Goal: Task Accomplishment & Management: Use online tool/utility

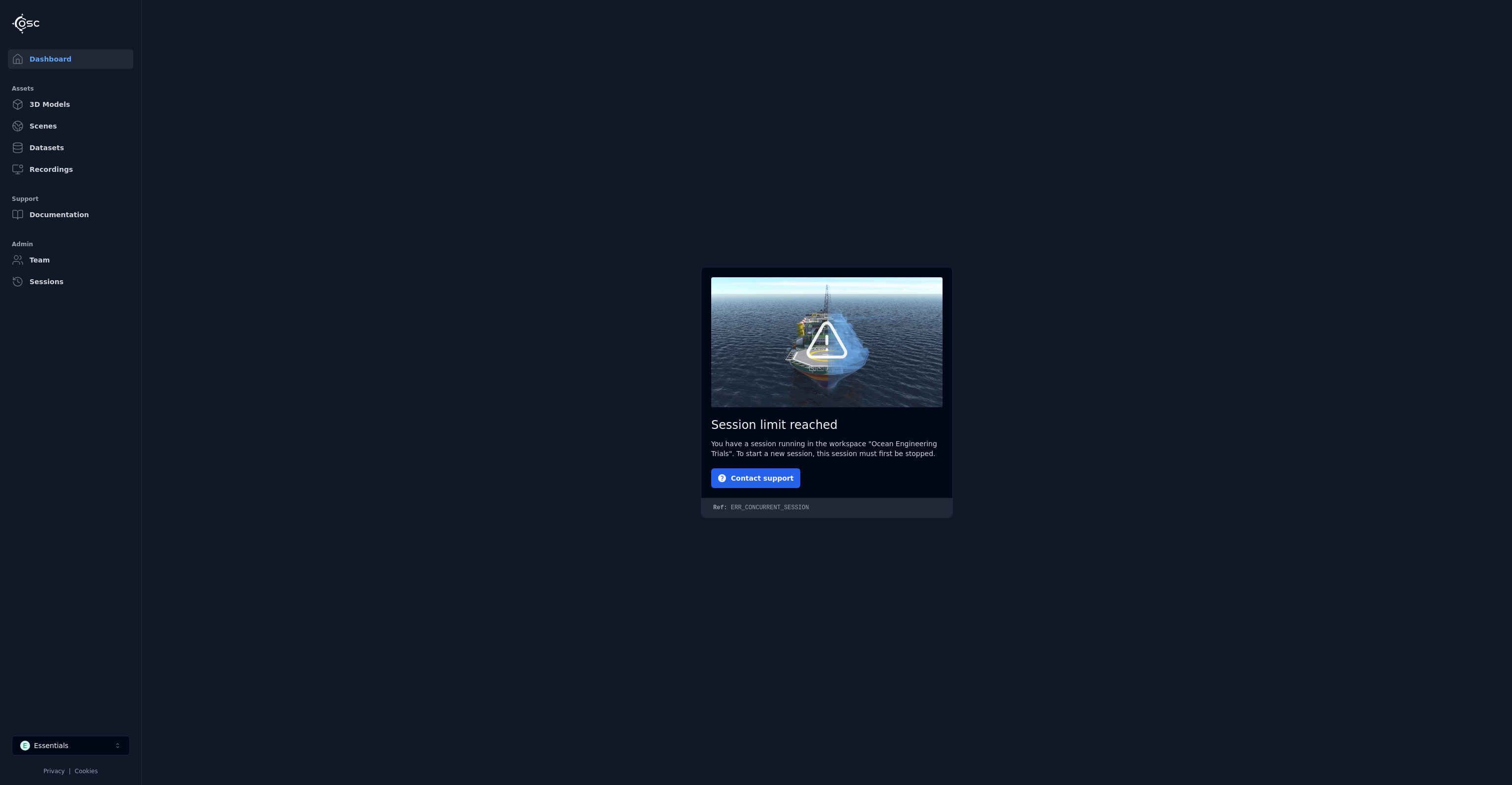
click at [96, 737] on button "E Essentials" at bounding box center [70, 746] width 118 height 20
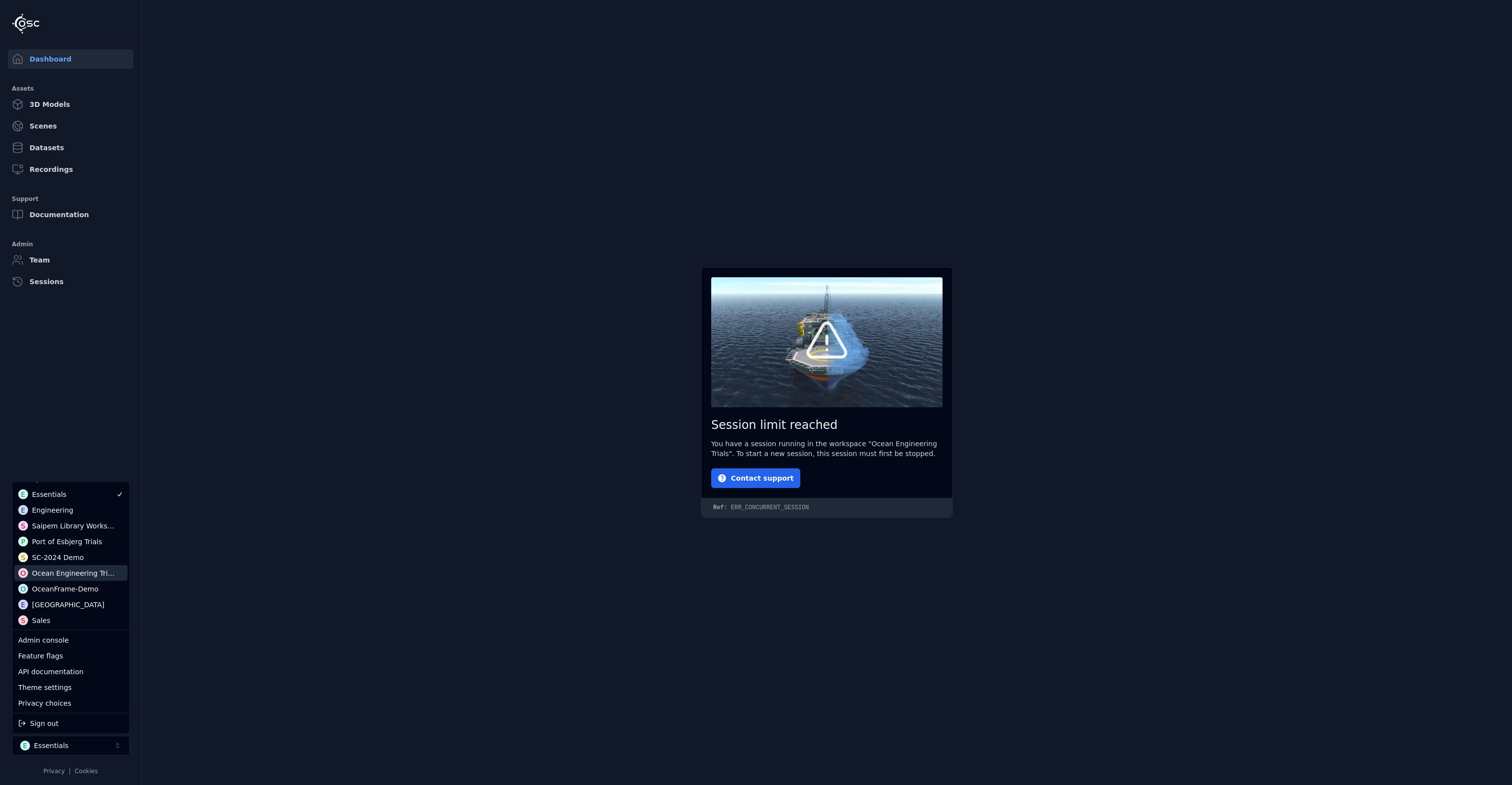
click at [96, 575] on div "Ocean Engineering Trials" at bounding box center [74, 573] width 84 height 10
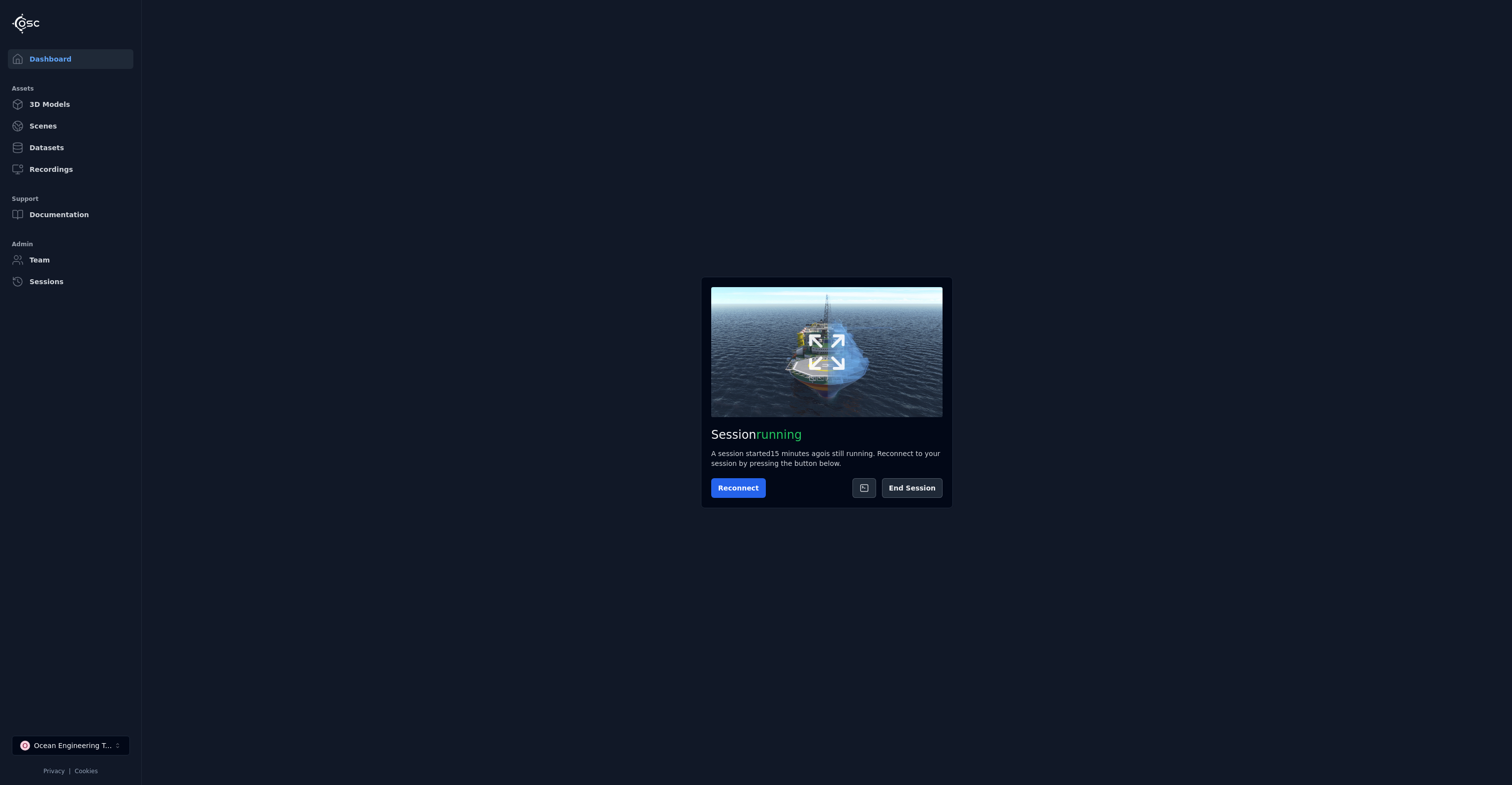
click at [823, 364] on icon at bounding box center [826, 352] width 47 height 47
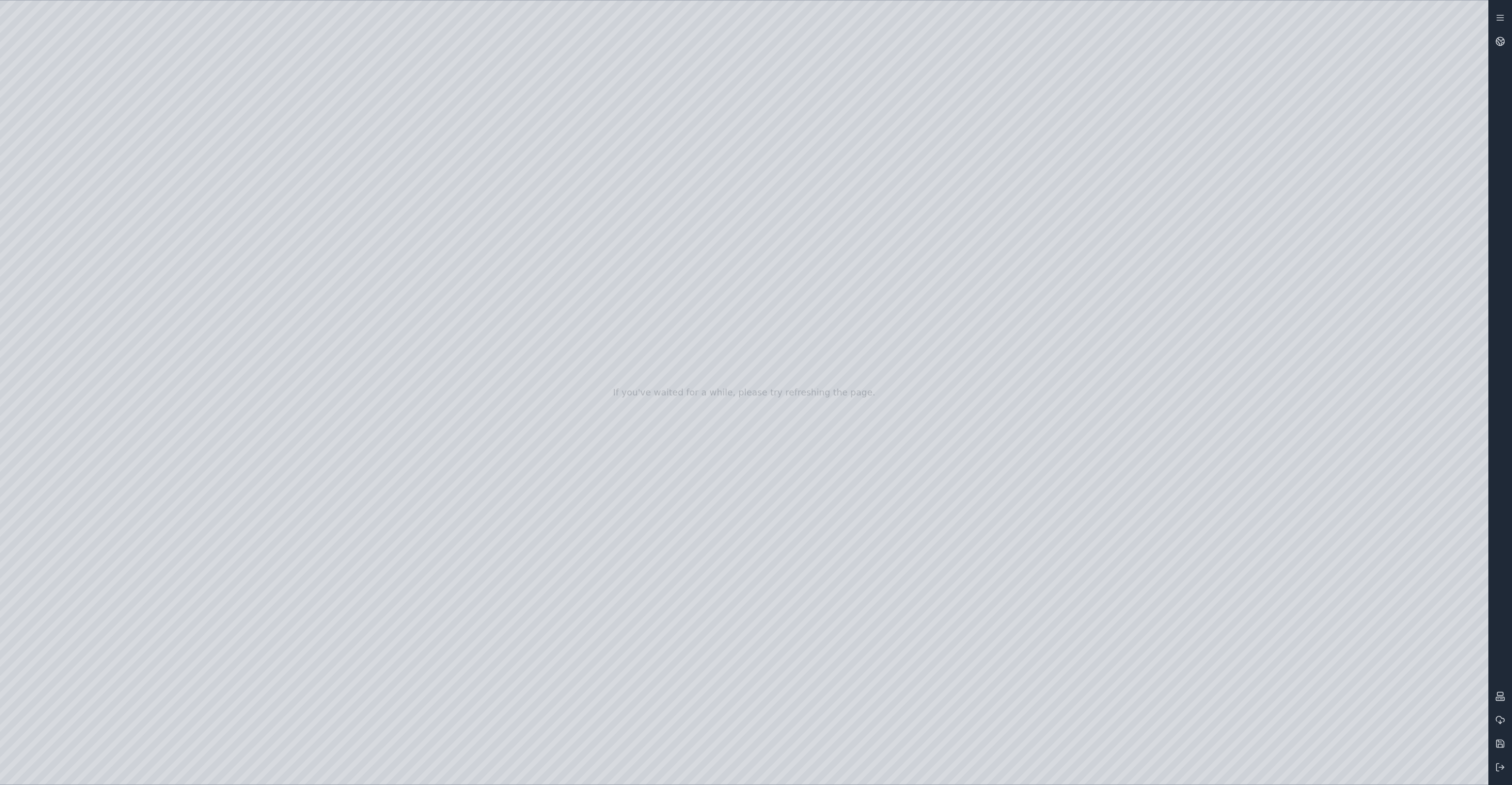
drag, startPoint x: 646, startPoint y: 269, endPoint x: 632, endPoint y: 298, distance: 32.2
drag, startPoint x: 644, startPoint y: 273, endPoint x: 650, endPoint y: 225, distance: 48.4
drag, startPoint x: 664, startPoint y: 281, endPoint x: 663, endPoint y: 309, distance: 28.0
drag, startPoint x: 771, startPoint y: 206, endPoint x: 641, endPoint y: 355, distance: 197.7
drag, startPoint x: 691, startPoint y: 290, endPoint x: 827, endPoint y: 197, distance: 164.8
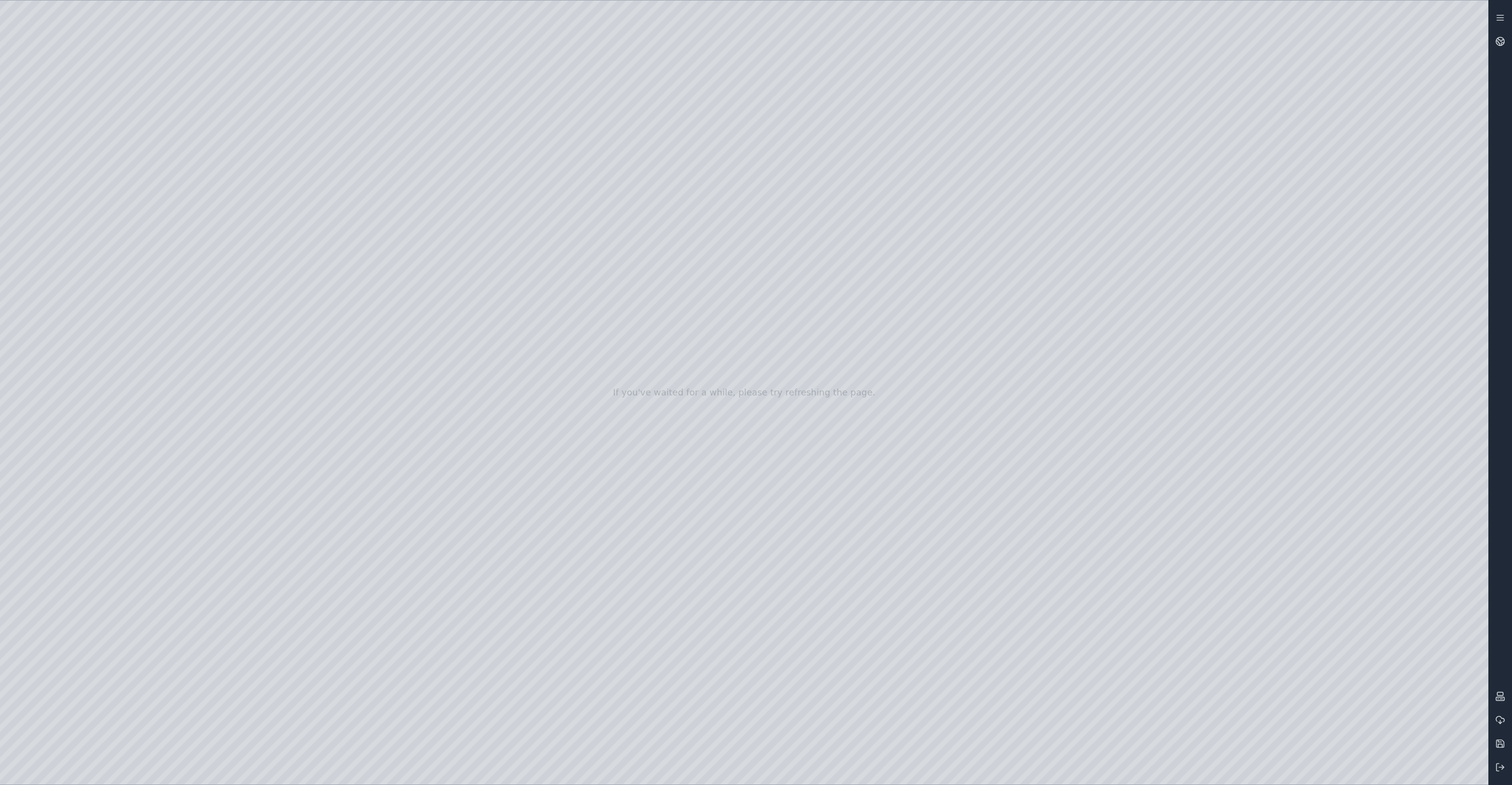
drag, startPoint x: 377, startPoint y: 430, endPoint x: 394, endPoint y: 412, distance: 24.8
drag, startPoint x: 815, startPoint y: 361, endPoint x: 816, endPoint y: 396, distance: 35.0
drag, startPoint x: 752, startPoint y: 430, endPoint x: 731, endPoint y: 396, distance: 40.0
drag, startPoint x: 963, startPoint y: 547, endPoint x: 795, endPoint y: 548, distance: 168.0
drag, startPoint x: 758, startPoint y: 563, endPoint x: 868, endPoint y: 550, distance: 110.8
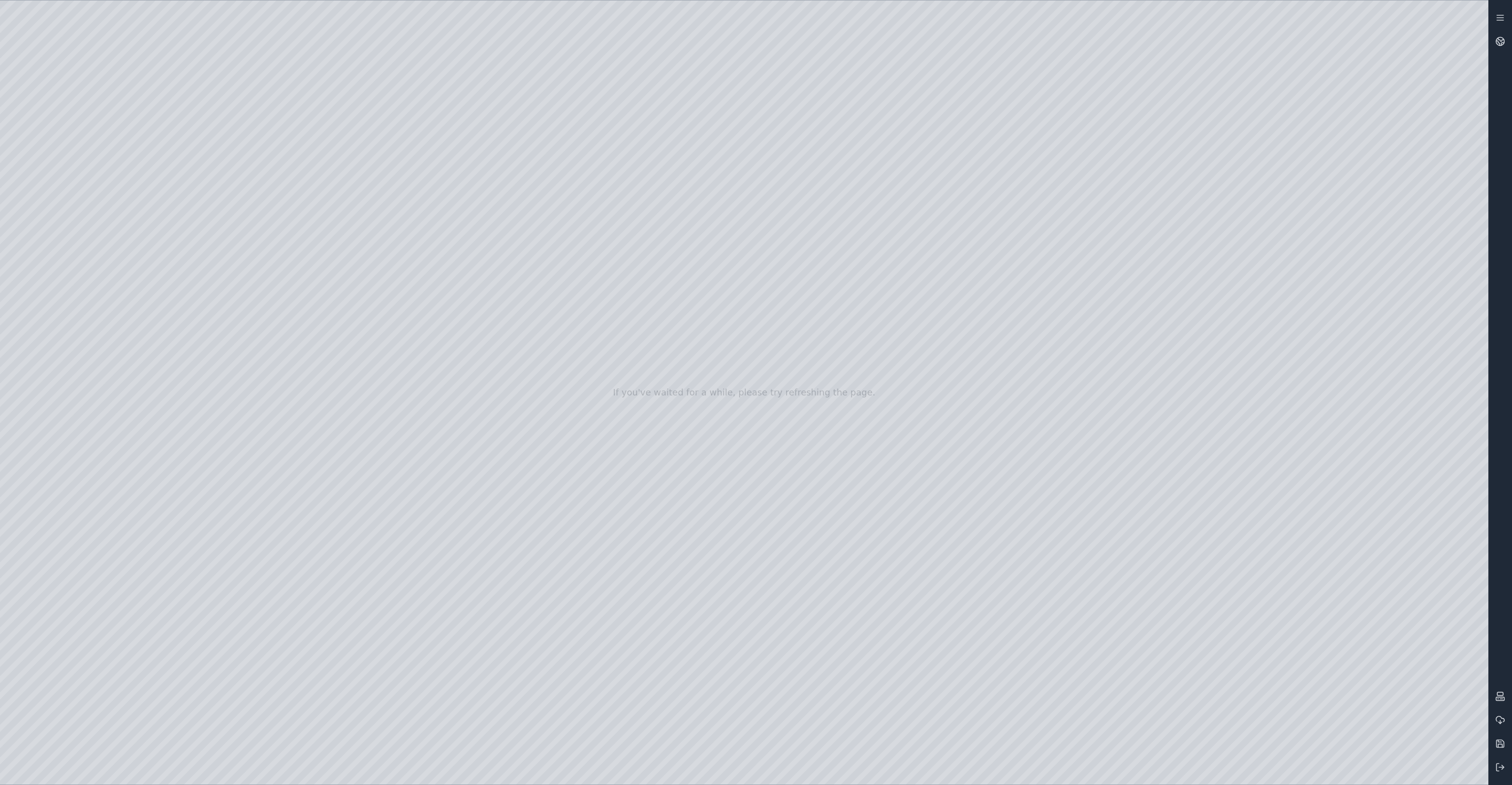
drag, startPoint x: 875, startPoint y: 570, endPoint x: 855, endPoint y: 615, distance: 49.2
drag, startPoint x: 854, startPoint y: 604, endPoint x: 831, endPoint y: 605, distance: 23.0
drag, startPoint x: 864, startPoint y: 606, endPoint x: 897, endPoint y: 581, distance: 41.4
click at [65, 203] on div at bounding box center [744, 392] width 1489 height 784
click at [71, 201] on div at bounding box center [744, 392] width 1489 height 784
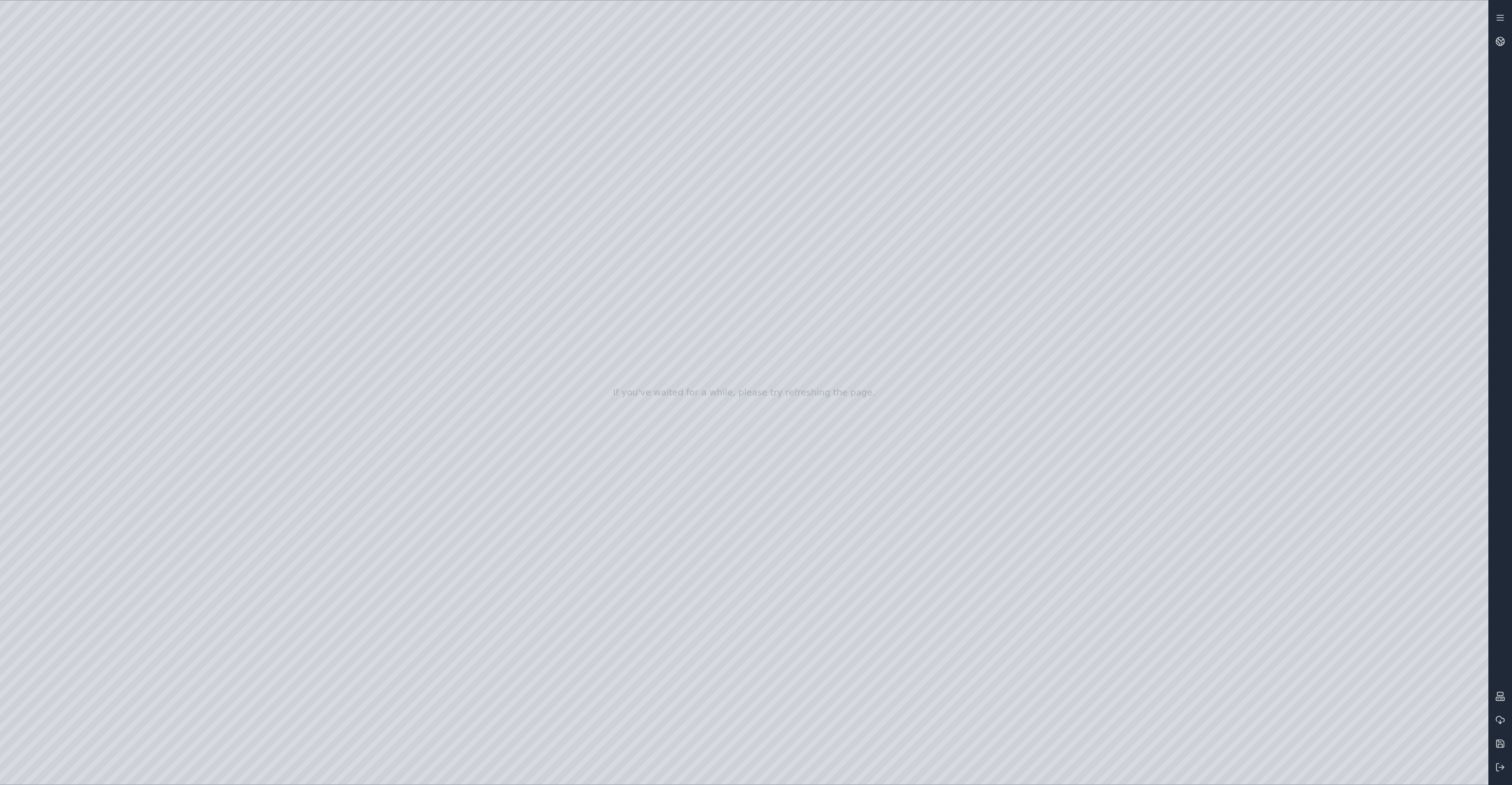
click at [57, 238] on div at bounding box center [744, 392] width 1489 height 784
click at [73, 258] on div at bounding box center [744, 392] width 1489 height 784
click at [73, 287] on div at bounding box center [744, 392] width 1489 height 784
click at [70, 311] on div at bounding box center [744, 392] width 1489 height 784
click at [72, 298] on div at bounding box center [744, 392] width 1489 height 784
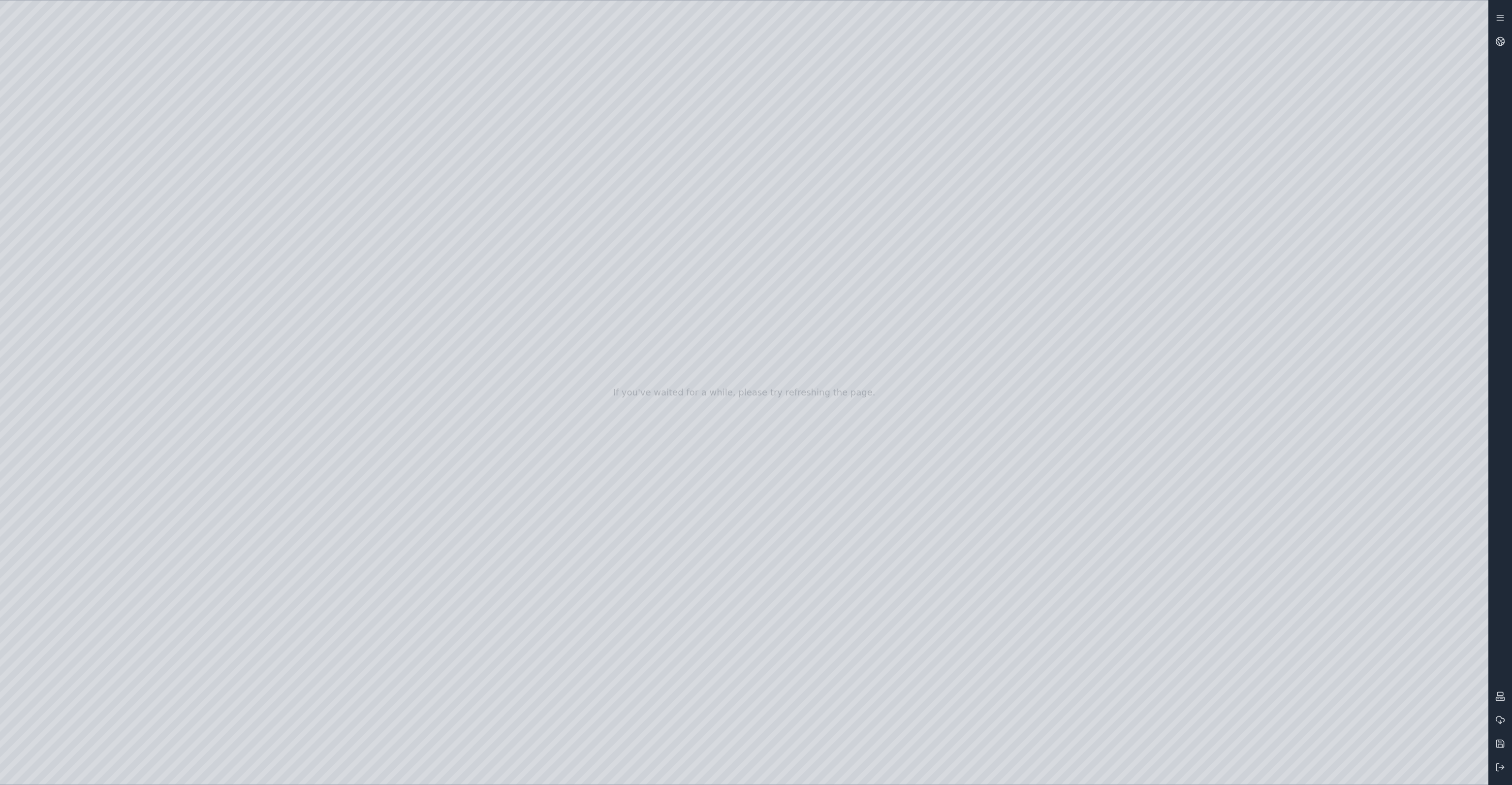
click at [83, 235] on div at bounding box center [744, 392] width 1489 height 784
click at [154, 56] on div at bounding box center [744, 392] width 1489 height 784
click at [1501, 767] on line at bounding box center [1501, 767] width 5 height 0
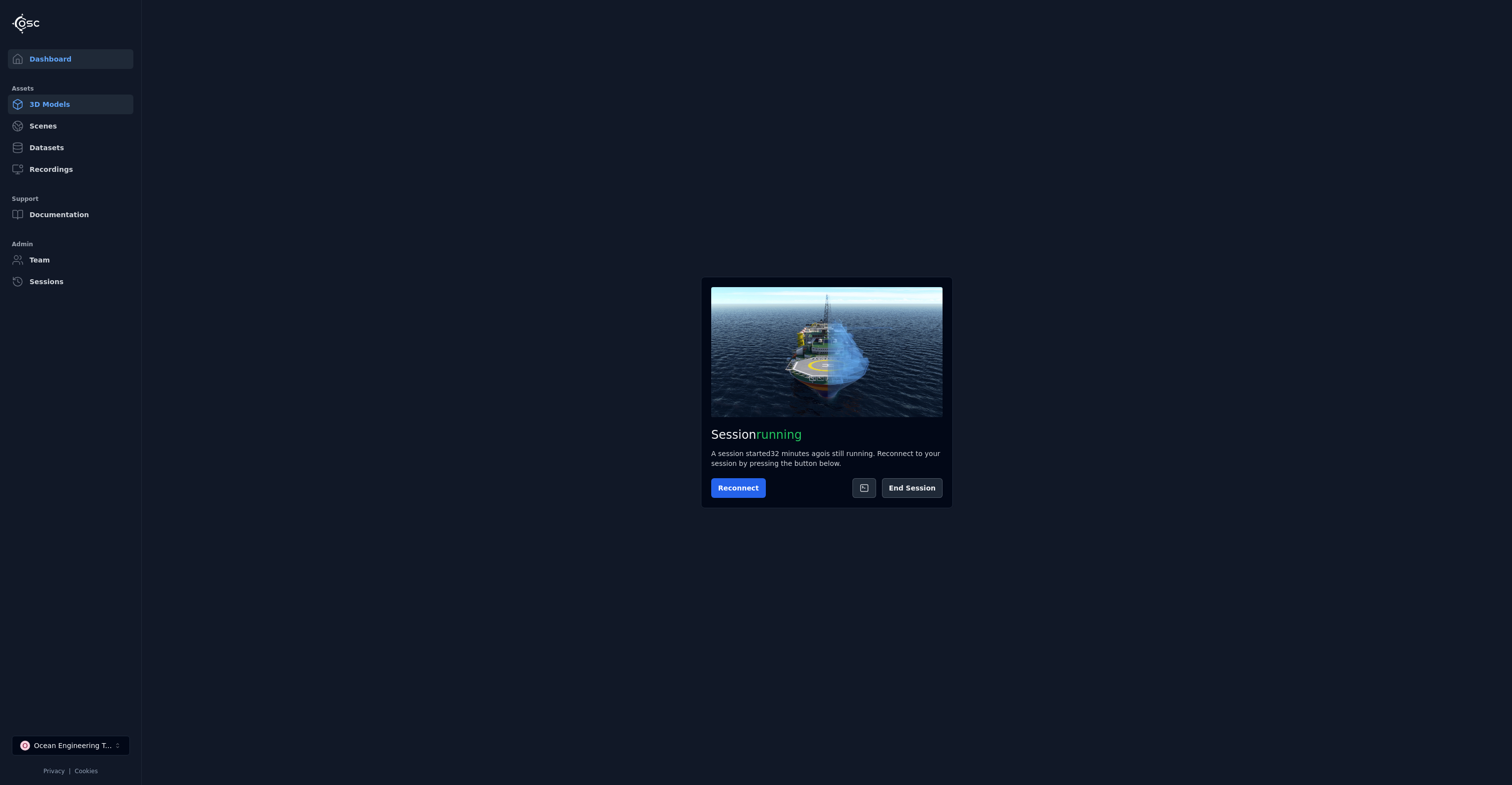
click at [69, 109] on link "3D Models" at bounding box center [70, 105] width 126 height 20
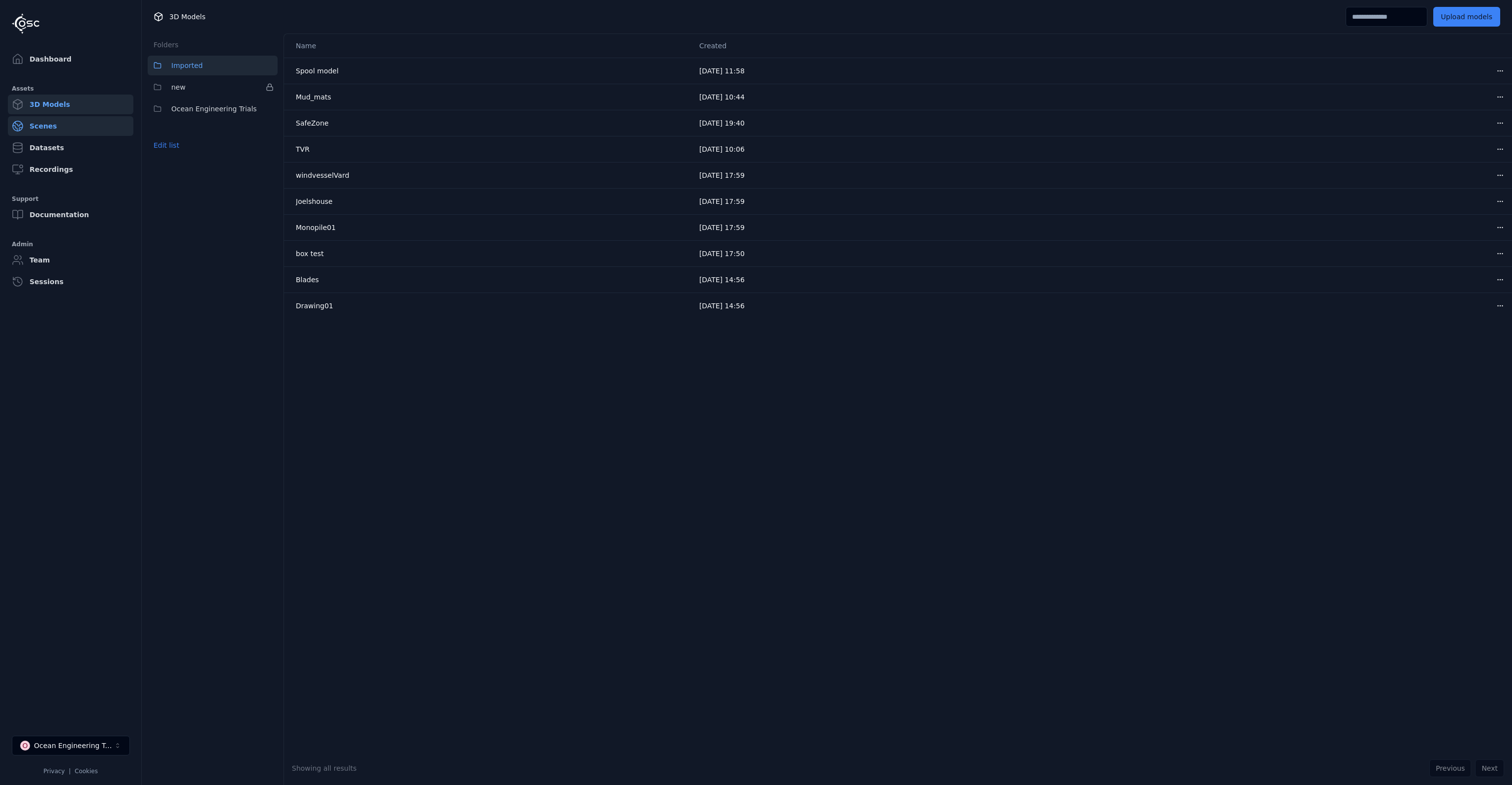
click at [53, 132] on link "Scenes" at bounding box center [70, 126] width 126 height 20
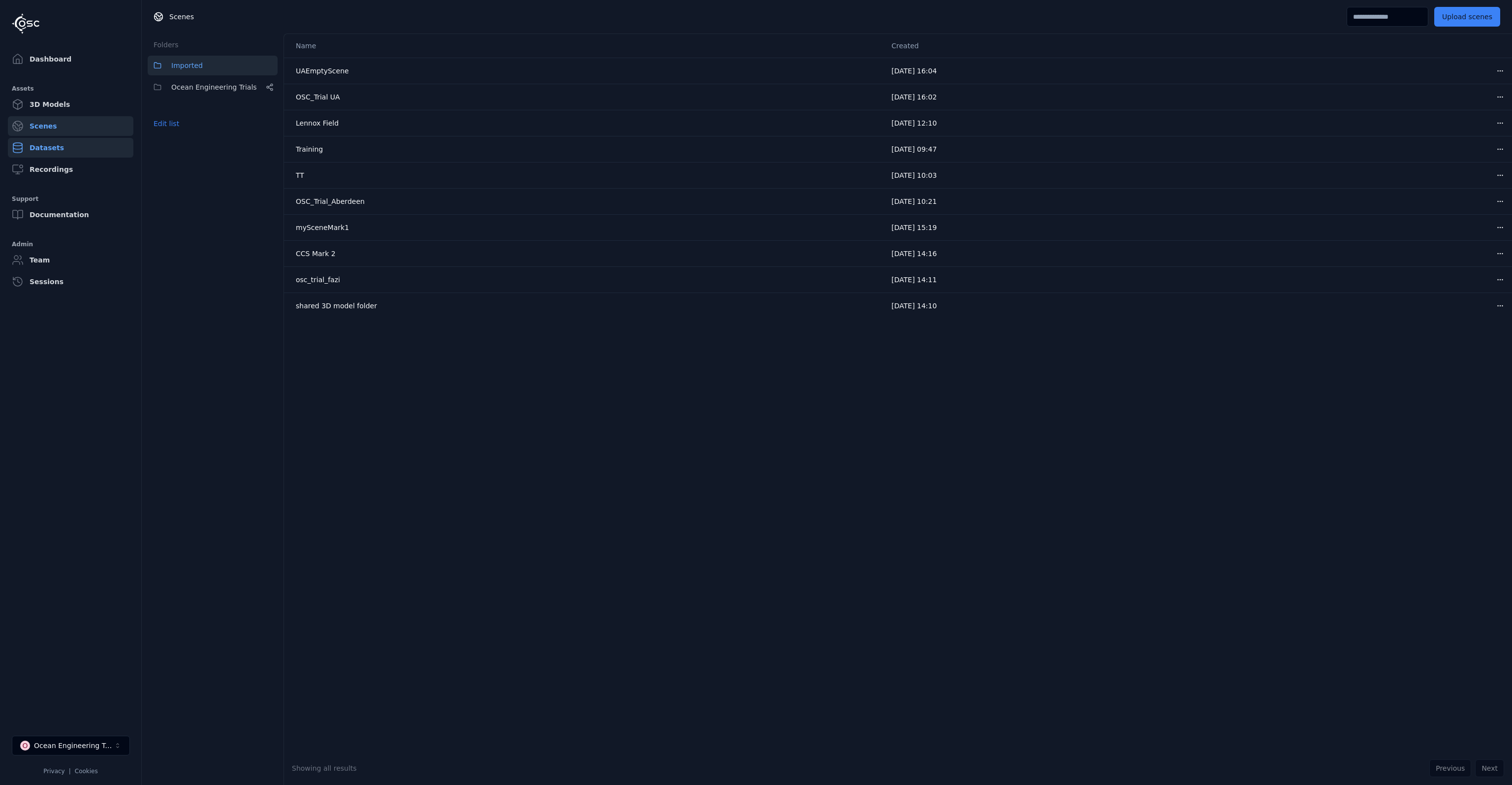
click at [63, 149] on link "Datasets" at bounding box center [70, 148] width 126 height 20
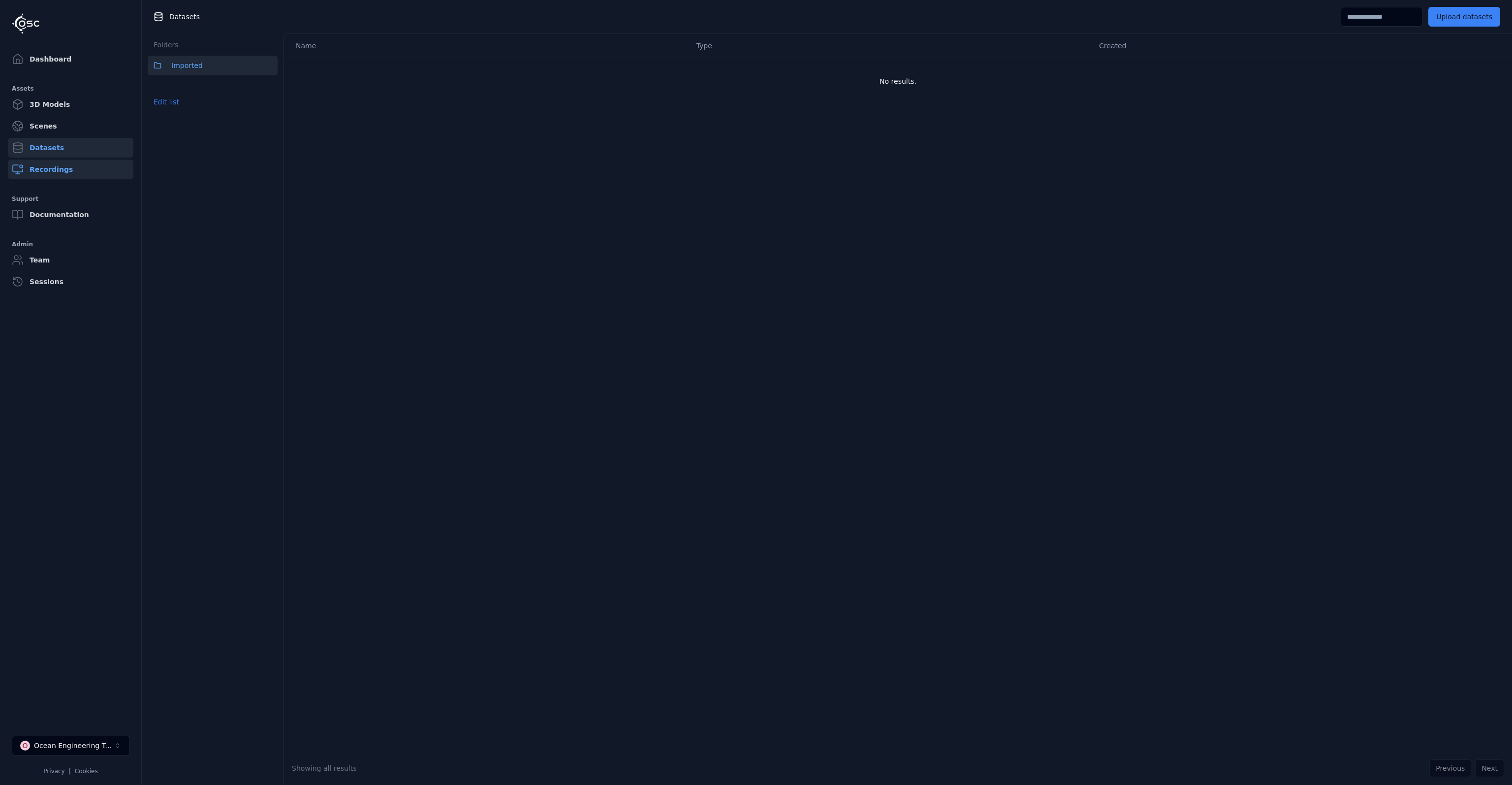
click at [65, 164] on link "Recordings" at bounding box center [70, 170] width 126 height 20
click at [65, 67] on link "Dashboard" at bounding box center [70, 59] width 126 height 20
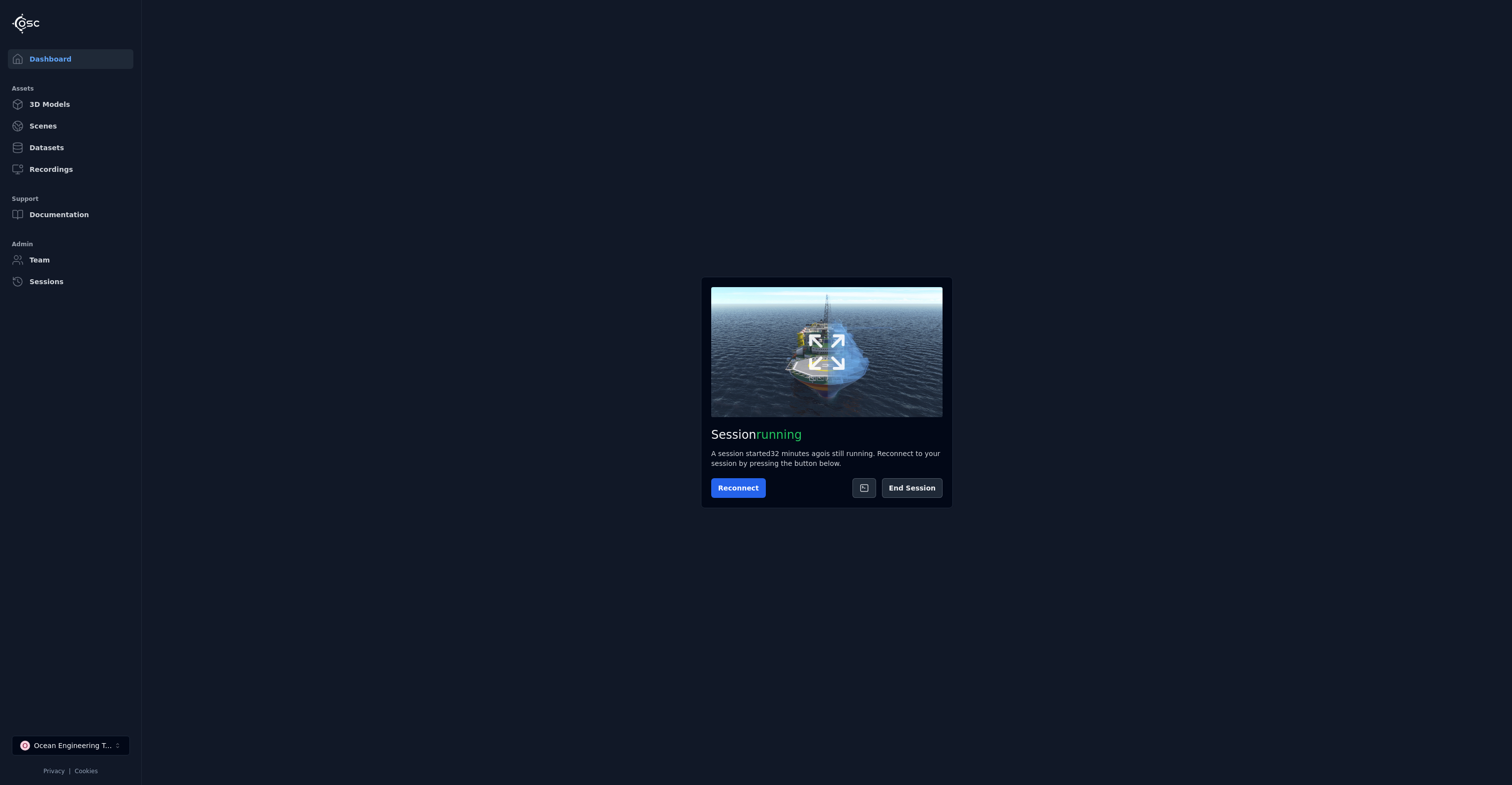
click at [824, 369] on icon at bounding box center [826, 352] width 47 height 47
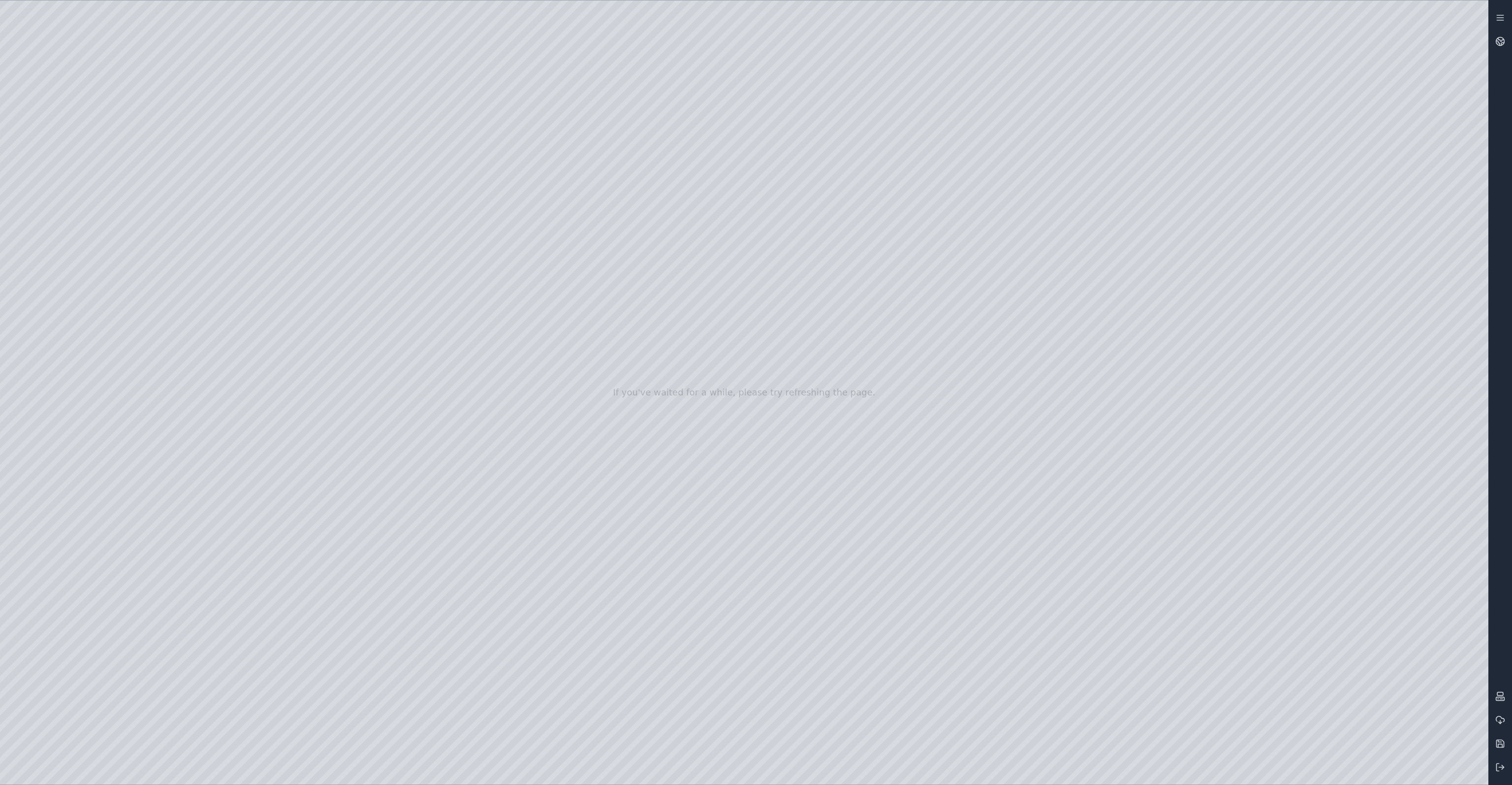
click at [40, 304] on div at bounding box center [744, 392] width 1489 height 784
click at [68, 378] on div at bounding box center [744, 392] width 1489 height 784
click at [106, 294] on div at bounding box center [744, 392] width 1489 height 784
click at [148, 157] on div at bounding box center [744, 392] width 1489 height 784
click at [1136, 764] on div at bounding box center [744, 392] width 1489 height 784
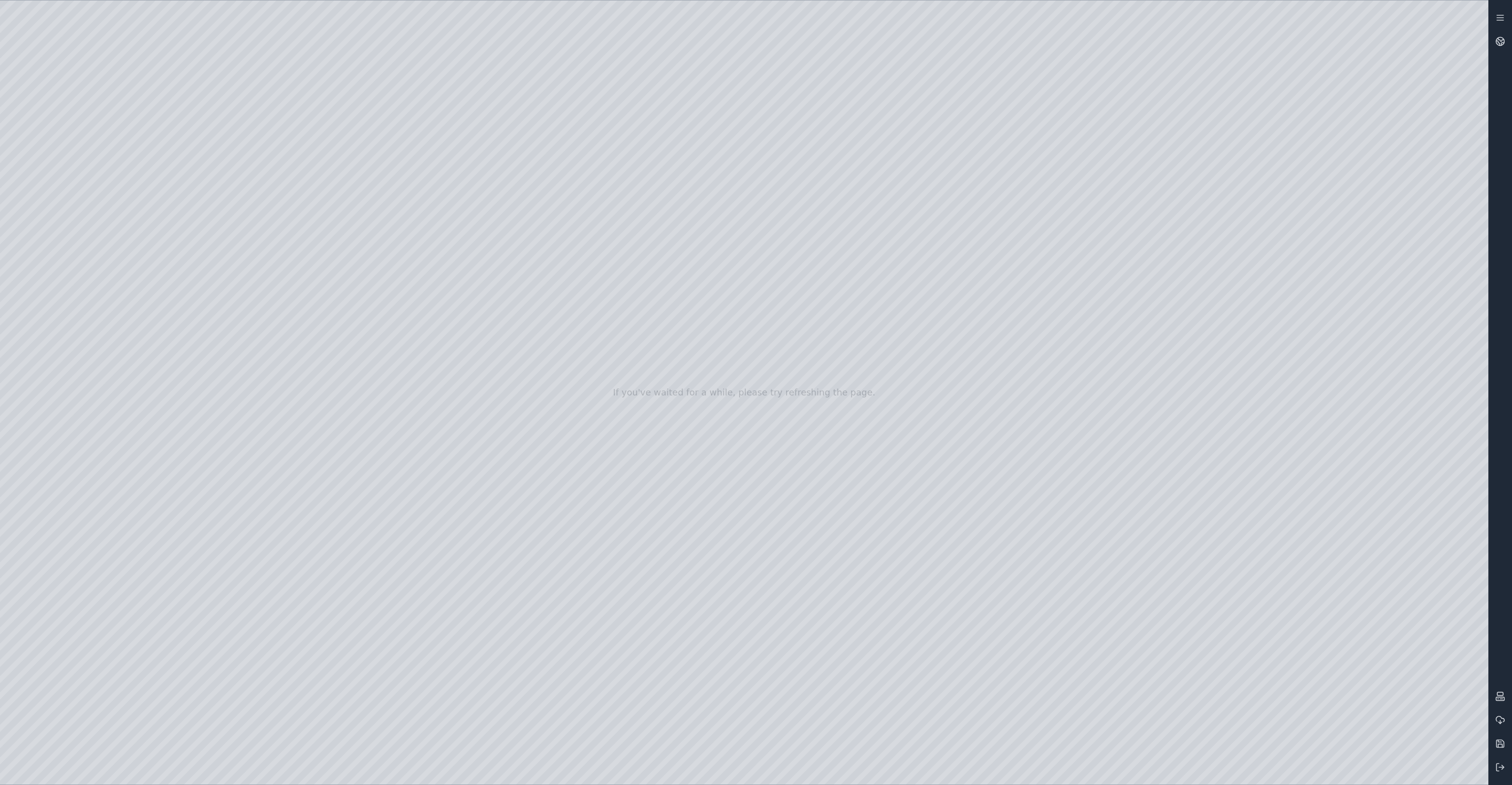
click at [41, 696] on div at bounding box center [744, 392] width 1489 height 784
click at [47, 696] on div at bounding box center [744, 392] width 1489 height 784
click at [1165, 584] on div at bounding box center [744, 392] width 1489 height 784
click at [1210, 777] on div at bounding box center [744, 392] width 1489 height 784
click at [1134, 589] on div at bounding box center [744, 392] width 1489 height 784
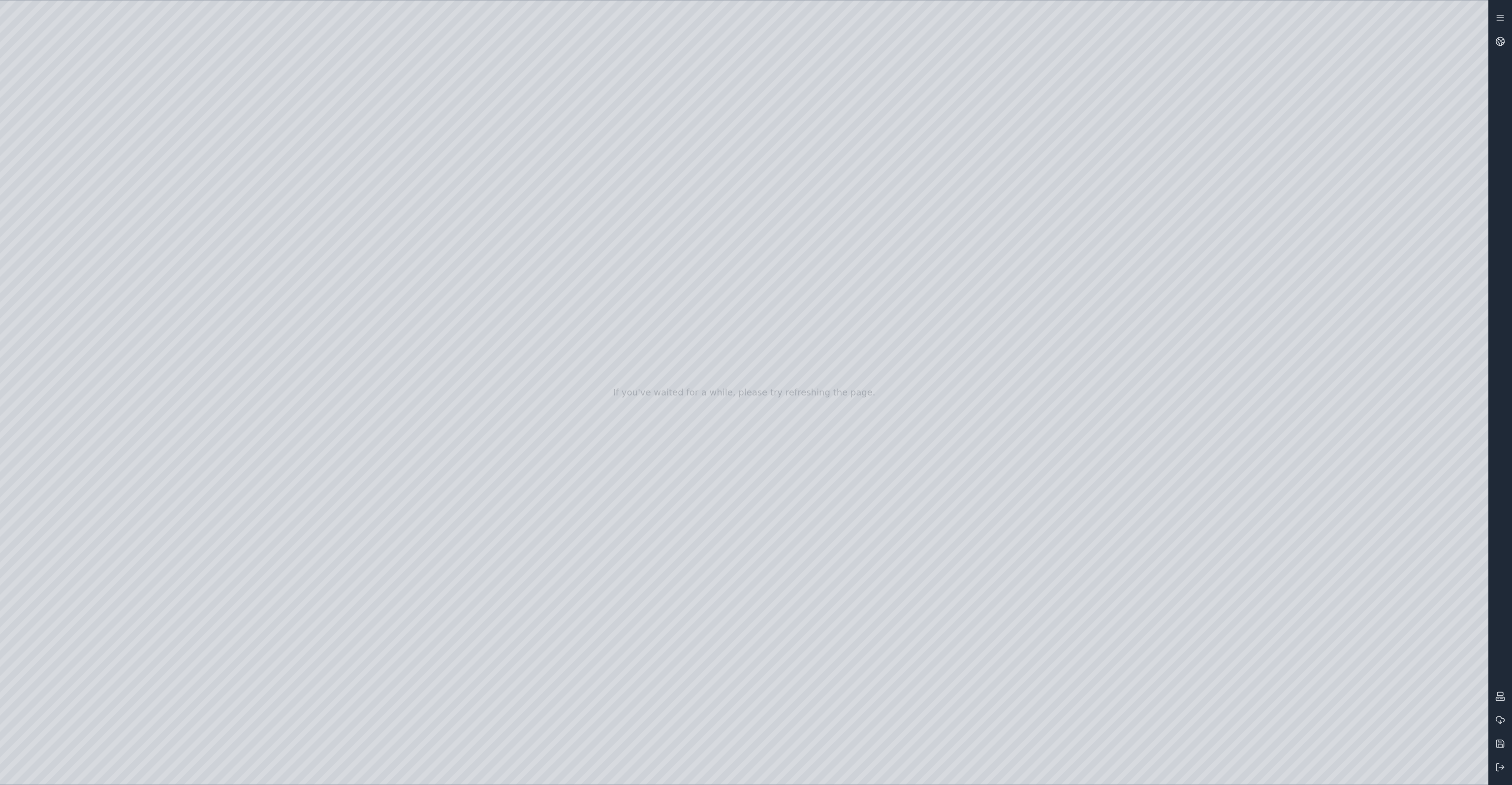
drag, startPoint x: 477, startPoint y: 319, endPoint x: 545, endPoint y: 302, distance: 70.1
drag, startPoint x: 608, startPoint y: 312, endPoint x: 879, endPoint y: 313, distance: 271.0
drag, startPoint x: 849, startPoint y: 316, endPoint x: 1016, endPoint y: 307, distance: 167.2
drag, startPoint x: 766, startPoint y: 375, endPoint x: 904, endPoint y: 295, distance: 159.5
drag, startPoint x: 695, startPoint y: 363, endPoint x: 757, endPoint y: 351, distance: 63.2
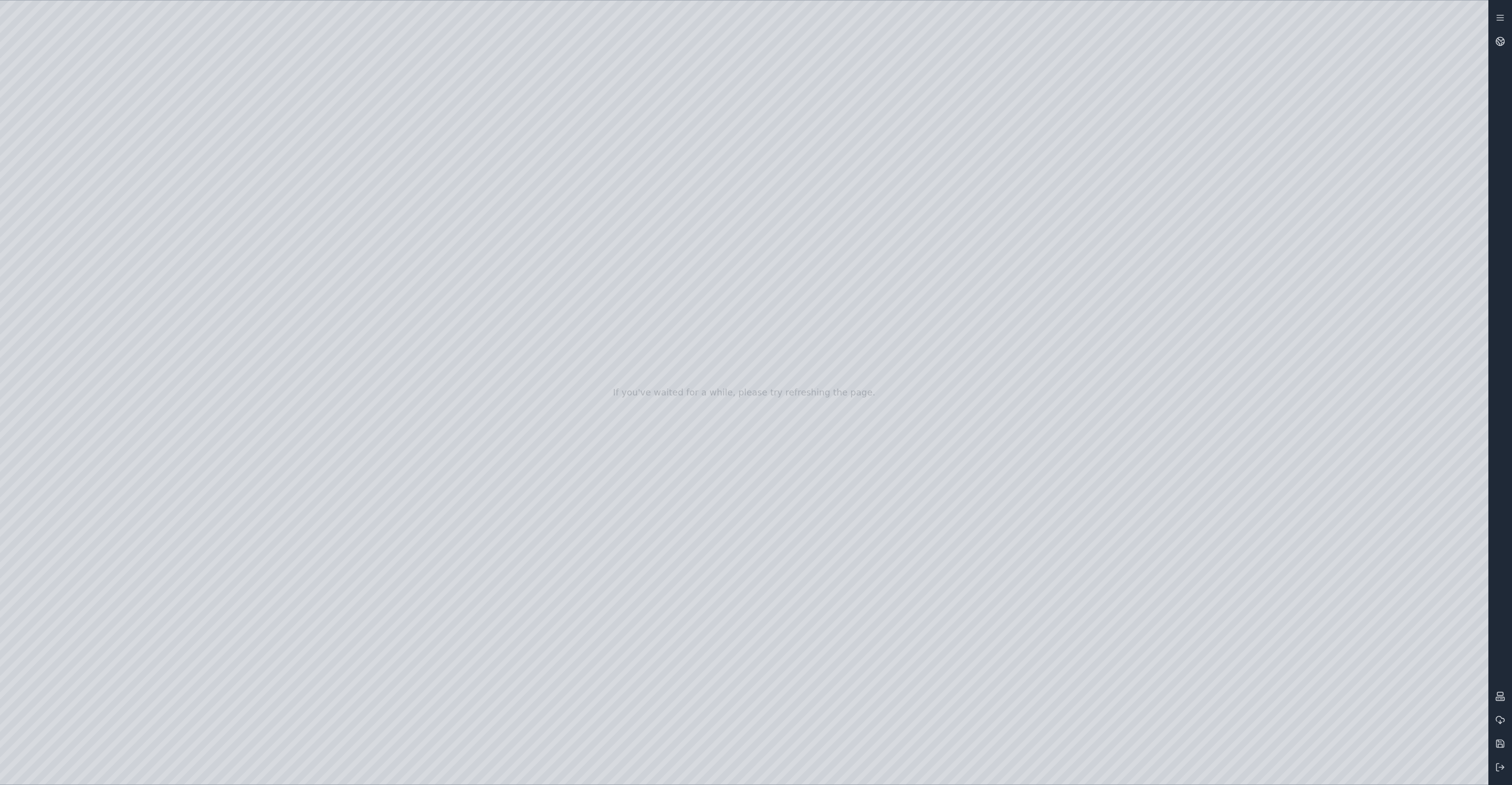
drag, startPoint x: 673, startPoint y: 357, endPoint x: 703, endPoint y: 347, distance: 31.6
drag, startPoint x: 805, startPoint y: 365, endPoint x: 801, endPoint y: 356, distance: 9.8
drag, startPoint x: 585, startPoint y: 370, endPoint x: 580, endPoint y: 342, distance: 28.4
drag, startPoint x: 552, startPoint y: 419, endPoint x: 502, endPoint y: 417, distance: 50.0
drag, startPoint x: 893, startPoint y: 450, endPoint x: 904, endPoint y: 459, distance: 14.2
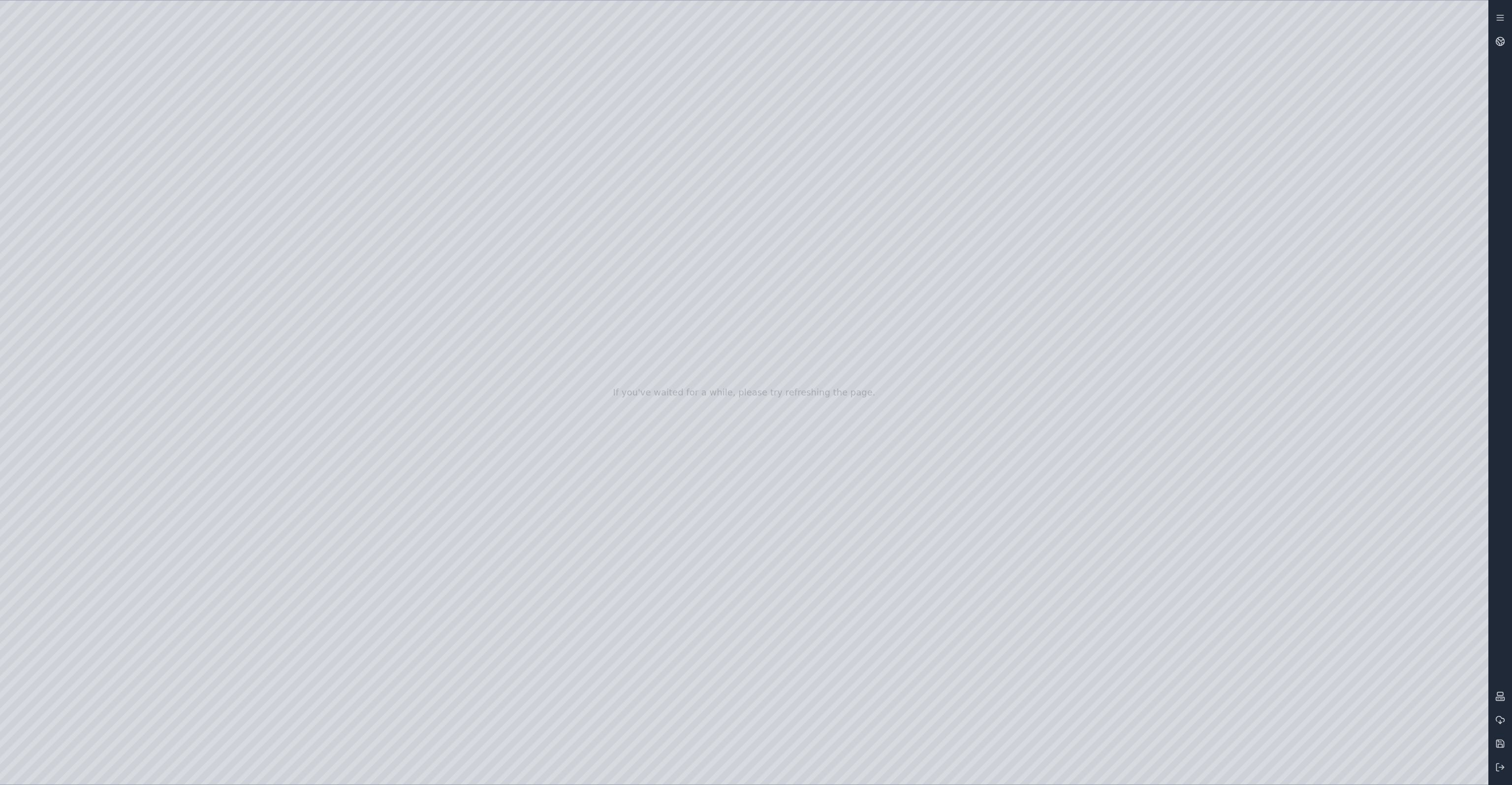
drag, startPoint x: 584, startPoint y: 412, endPoint x: 584, endPoint y: 404, distance: 8.0
click at [64, 227] on div at bounding box center [744, 392] width 1489 height 784
click at [80, 262] on div at bounding box center [744, 392] width 1489 height 784
click at [222, 243] on div at bounding box center [744, 392] width 1489 height 784
click at [271, 280] on div at bounding box center [744, 392] width 1489 height 784
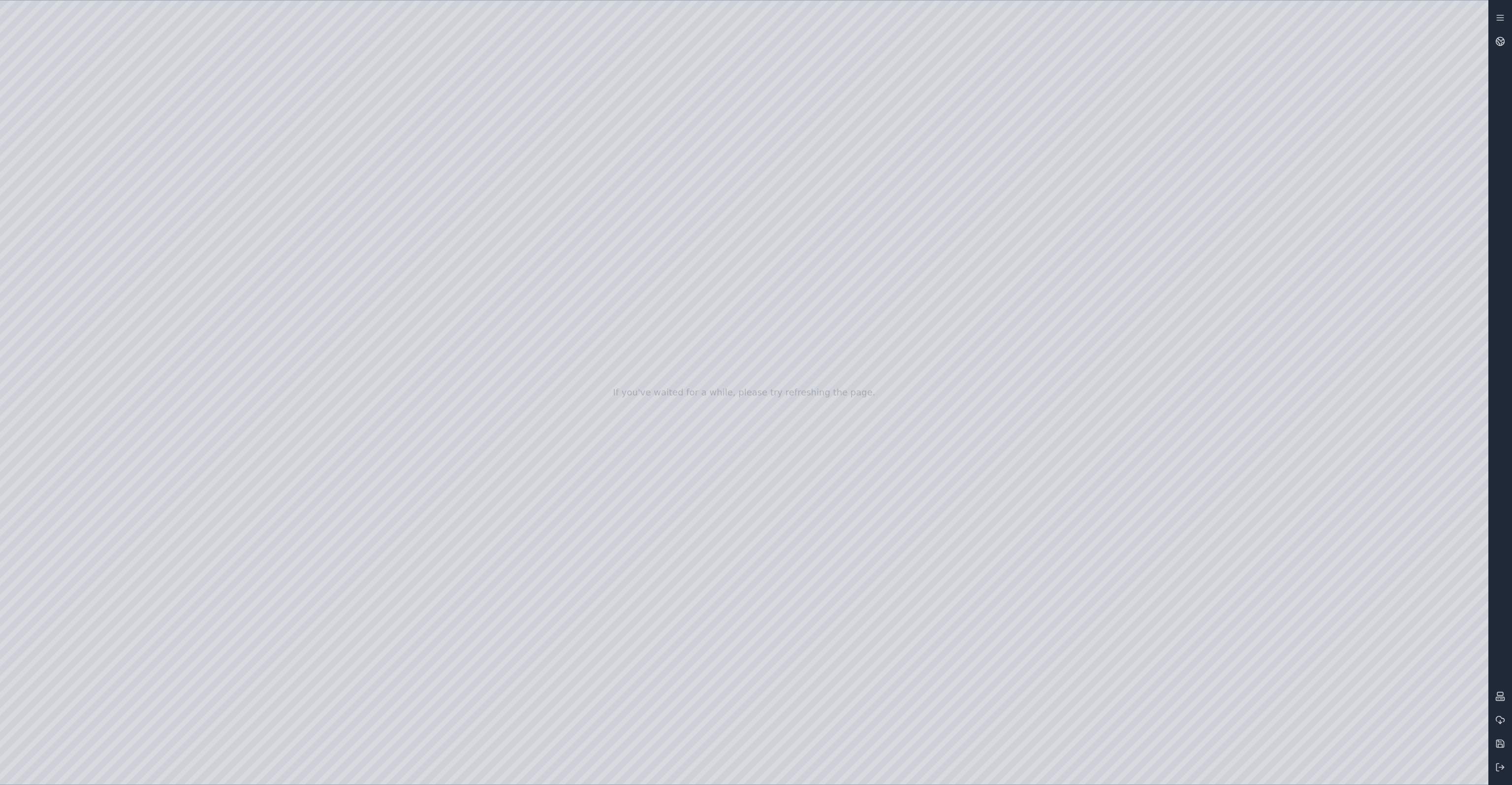
drag, startPoint x: 502, startPoint y: 390, endPoint x: 492, endPoint y: 402, distance: 15.6
drag, startPoint x: 490, startPoint y: 404, endPoint x: 482, endPoint y: 416, distance: 14.4
click at [222, 328] on div at bounding box center [744, 392] width 1489 height 784
click at [221, 329] on div at bounding box center [744, 392] width 1489 height 784
drag, startPoint x: 541, startPoint y: 425, endPoint x: 526, endPoint y: 437, distance: 19.2
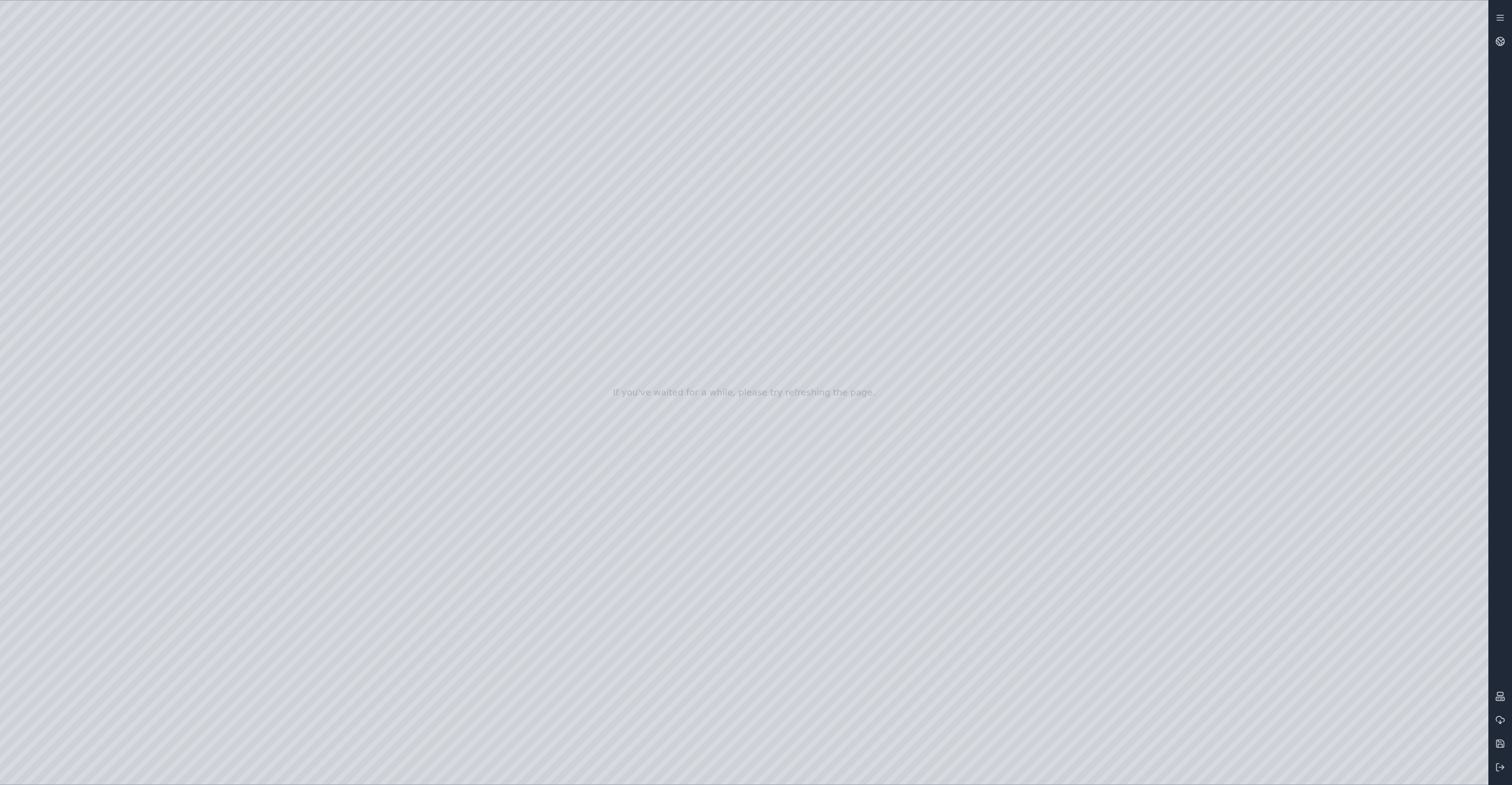
drag, startPoint x: 327, startPoint y: 392, endPoint x: 339, endPoint y: 393, distance: 12.0
click at [338, 392] on div at bounding box center [744, 392] width 1489 height 784
click at [343, 709] on div at bounding box center [744, 392] width 1489 height 784
drag, startPoint x: 575, startPoint y: 562, endPoint x: 573, endPoint y: 574, distance: 12.2
click at [342, 444] on div at bounding box center [744, 392] width 1489 height 784
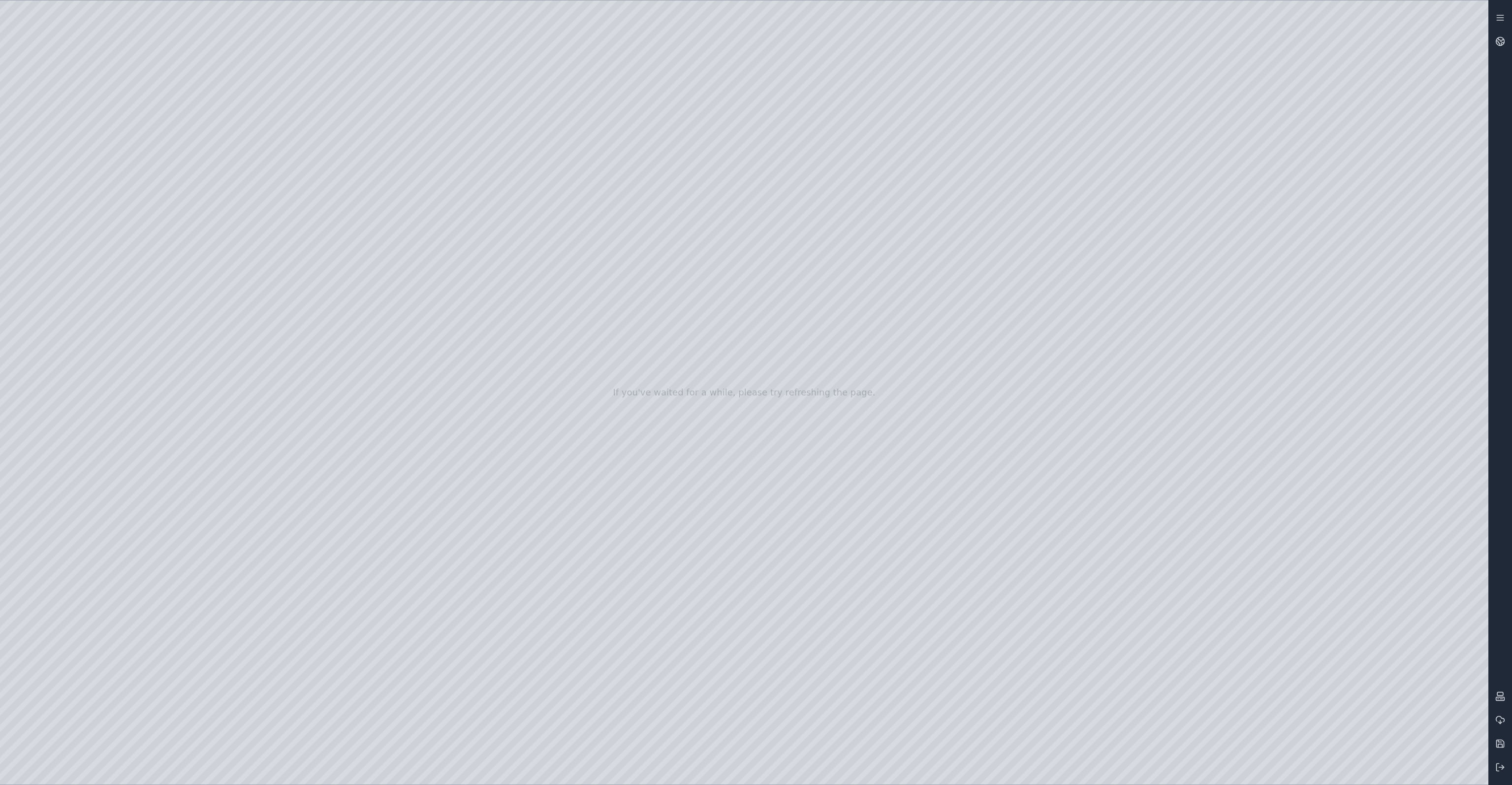
drag, startPoint x: 676, startPoint y: 386, endPoint x: 681, endPoint y: 363, distance: 23.5
click at [112, 292] on div at bounding box center [744, 392] width 1489 height 784
drag, startPoint x: 506, startPoint y: 446, endPoint x: 512, endPoint y: 436, distance: 11.7
click at [102, 316] on div at bounding box center [744, 392] width 1489 height 784
drag, startPoint x: 176, startPoint y: 516, endPoint x: 199, endPoint y: 517, distance: 23.0
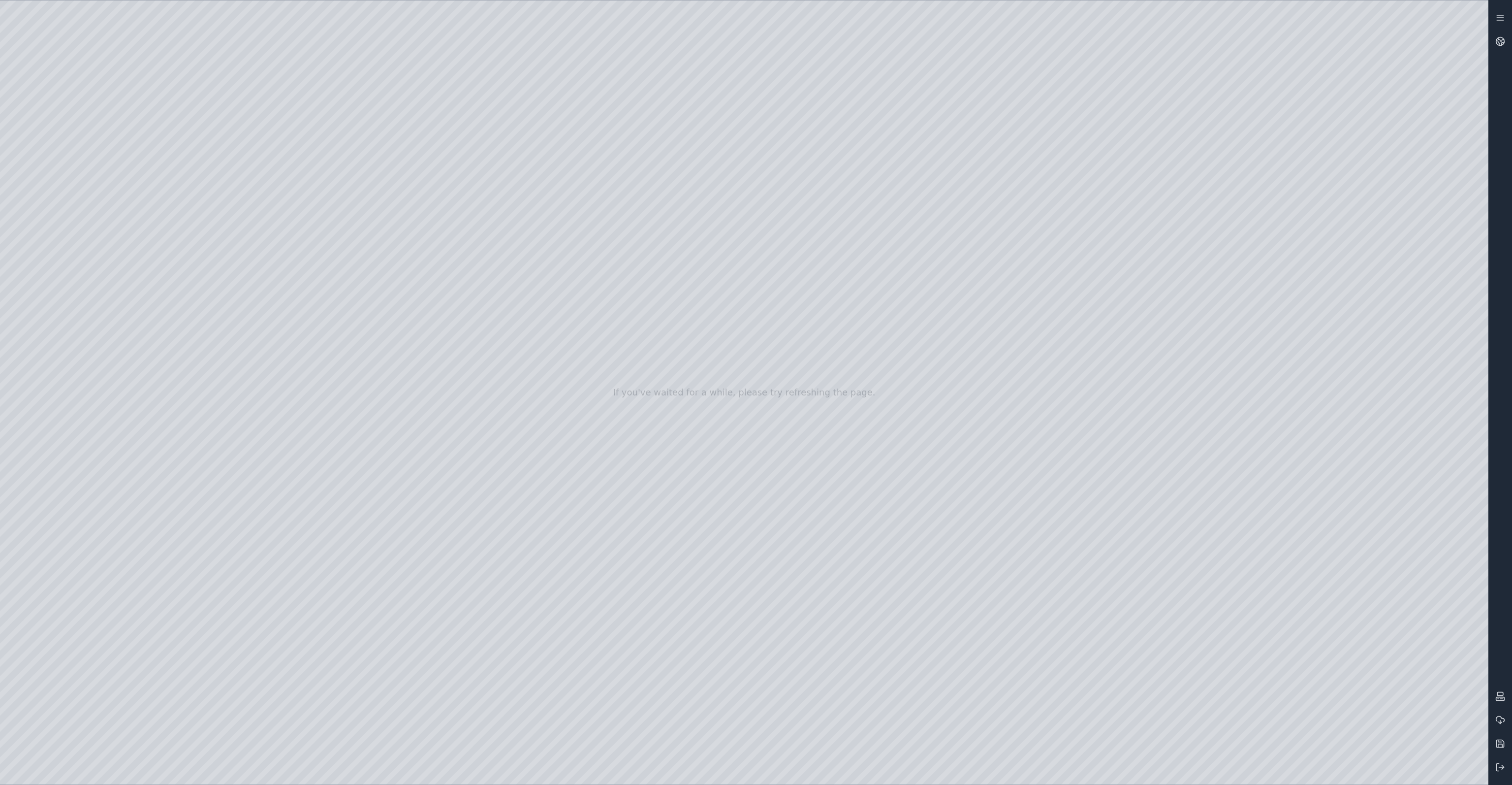
click at [199, 517] on div at bounding box center [744, 392] width 1489 height 784
click at [321, 709] on div at bounding box center [744, 392] width 1489 height 784
click at [83, 264] on div at bounding box center [744, 392] width 1489 height 784
click at [340, 332] on div at bounding box center [744, 392] width 1489 height 784
click at [258, 390] on div at bounding box center [744, 392] width 1489 height 784
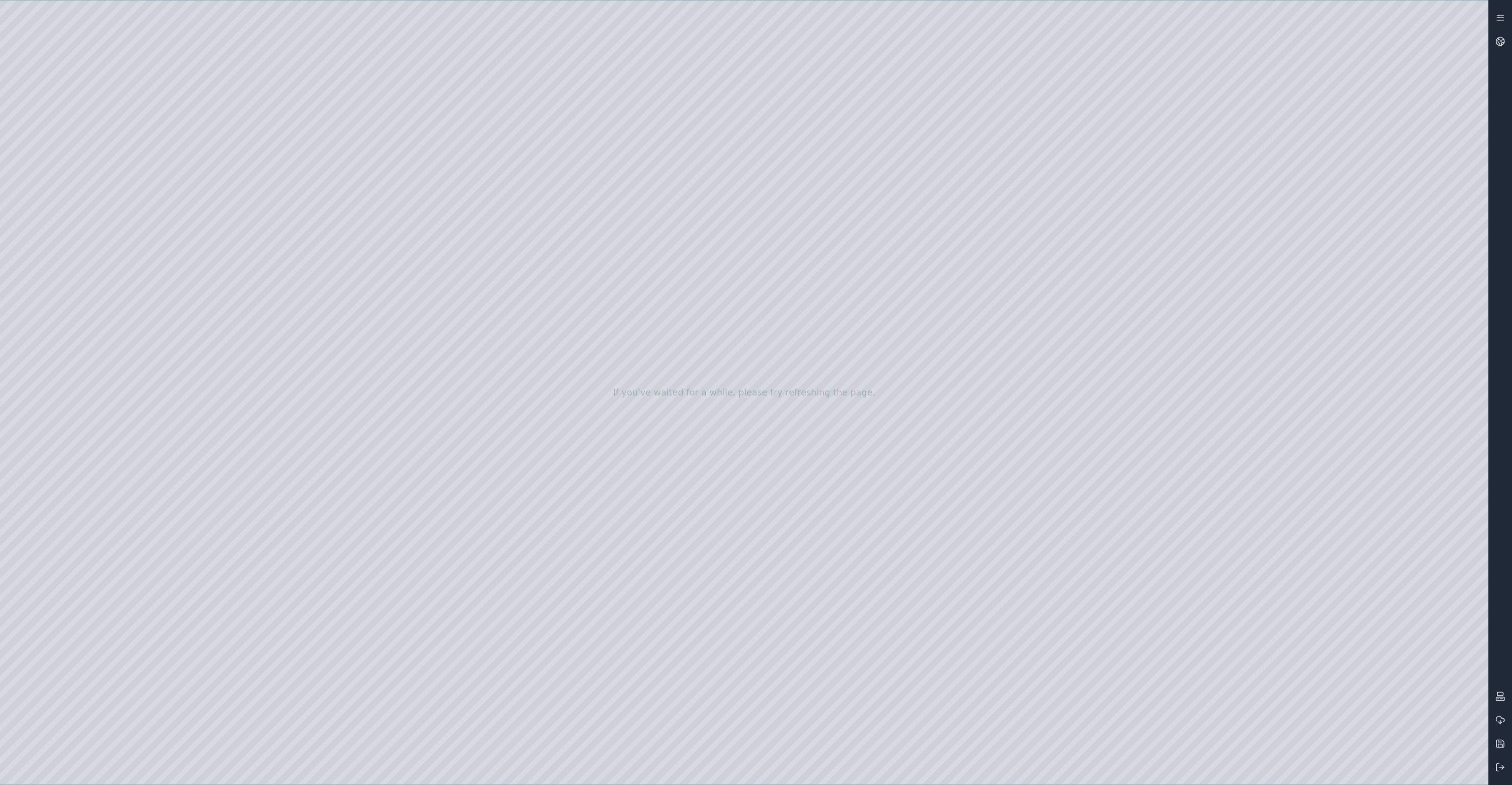
click at [329, 703] on div at bounding box center [744, 392] width 1489 height 784
click at [335, 447] on div at bounding box center [744, 392] width 1489 height 784
drag, startPoint x: 733, startPoint y: 430, endPoint x: 723, endPoint y: 415, distance: 18.0
drag, startPoint x: 731, startPoint y: 331, endPoint x: 687, endPoint y: 353, distance: 49.2
drag, startPoint x: 881, startPoint y: 560, endPoint x: 856, endPoint y: 523, distance: 44.7
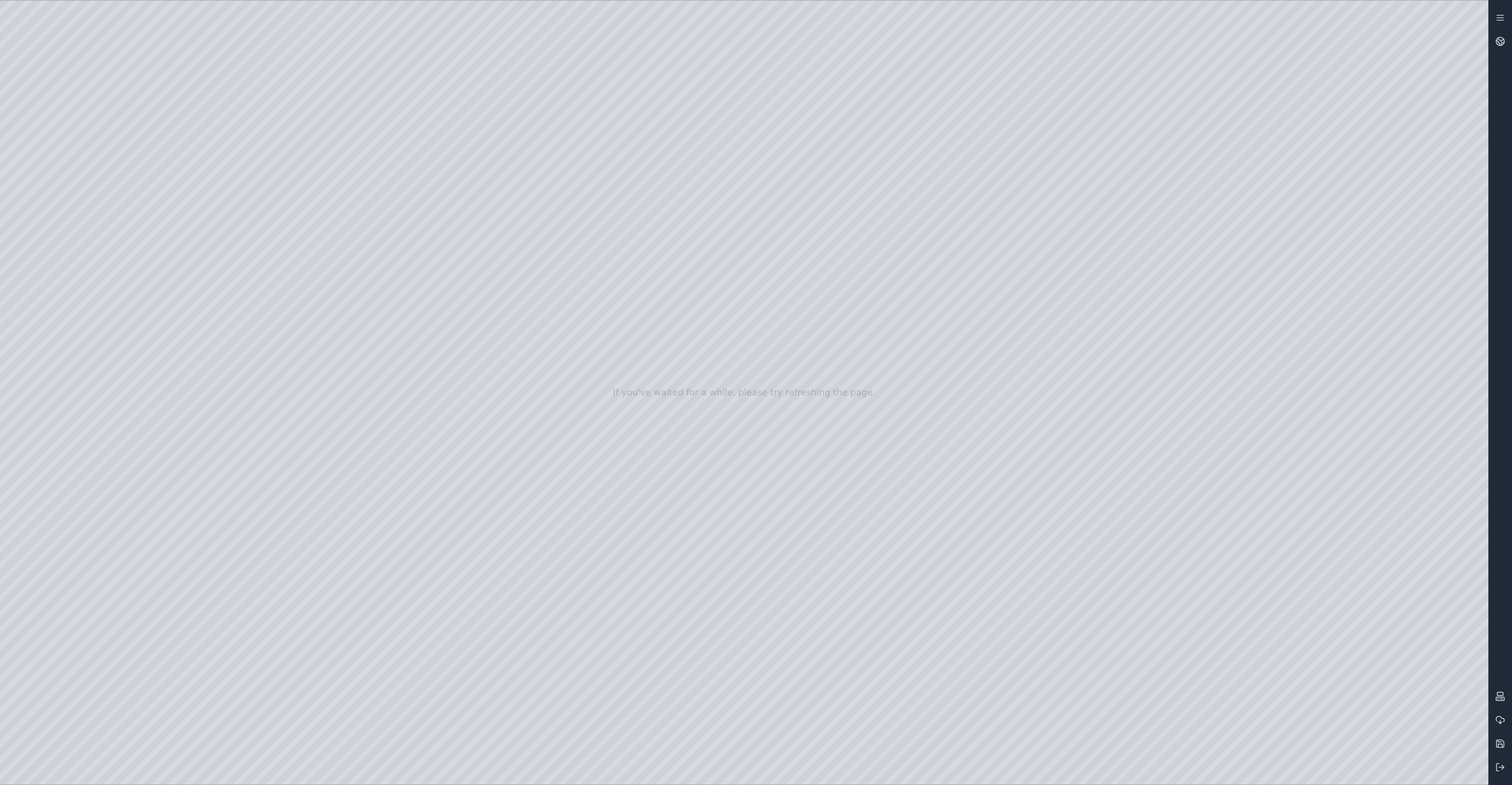
click at [838, 571] on div at bounding box center [744, 392] width 1489 height 784
click at [1466, 166] on div at bounding box center [744, 392] width 1489 height 784
click at [1463, 219] on div at bounding box center [744, 392] width 1489 height 784
click at [1462, 261] on div at bounding box center [744, 392] width 1489 height 784
click at [1380, 334] on div at bounding box center [744, 392] width 1489 height 784
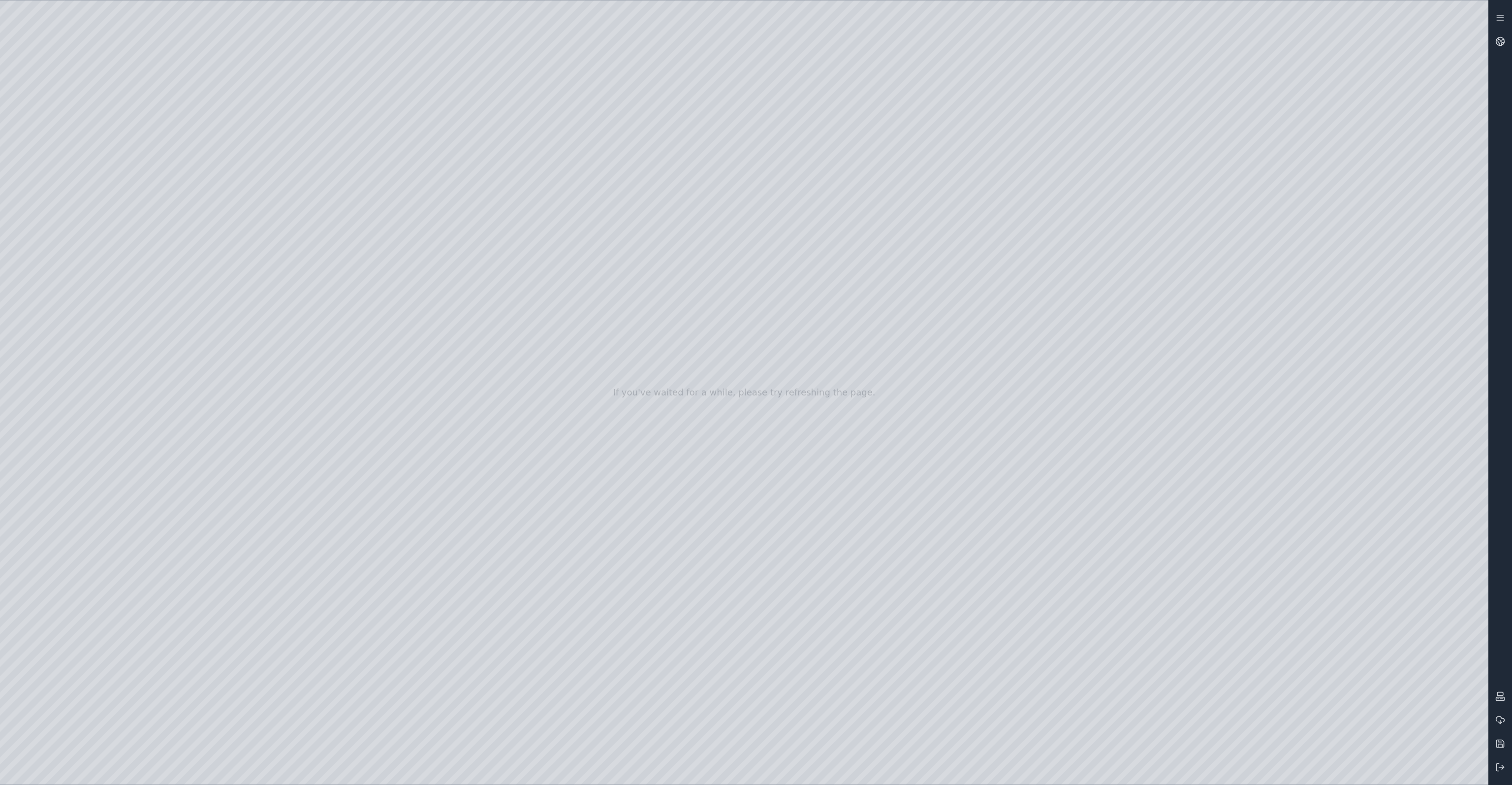
drag, startPoint x: 1139, startPoint y: 444, endPoint x: 1146, endPoint y: 446, distance: 7.3
click at [1319, 473] on div at bounding box center [744, 392] width 1489 height 784
drag, startPoint x: 1319, startPoint y: 473, endPoint x: 1264, endPoint y: 479, distance: 55.3
click at [1264, 479] on div at bounding box center [744, 392] width 1489 height 784
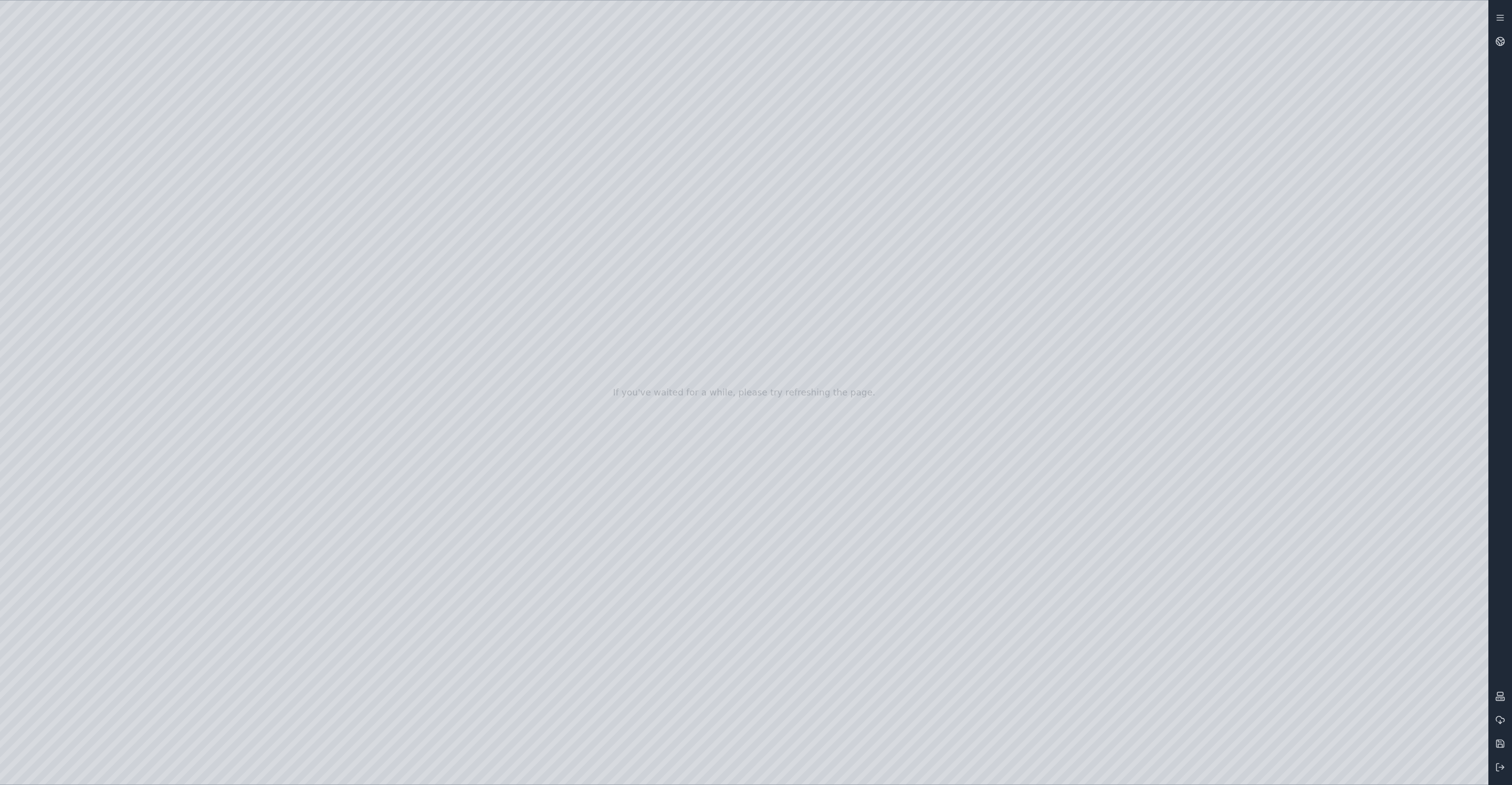
drag, startPoint x: 833, startPoint y: 506, endPoint x: 797, endPoint y: 511, distance: 36.3
drag, startPoint x: 821, startPoint y: 385, endPoint x: 872, endPoint y: 419, distance: 61.3
click at [1296, 477] on div at bounding box center [744, 392] width 1489 height 784
click at [1144, 298] on div at bounding box center [744, 392] width 1489 height 784
click at [75, 369] on div at bounding box center [744, 392] width 1489 height 784
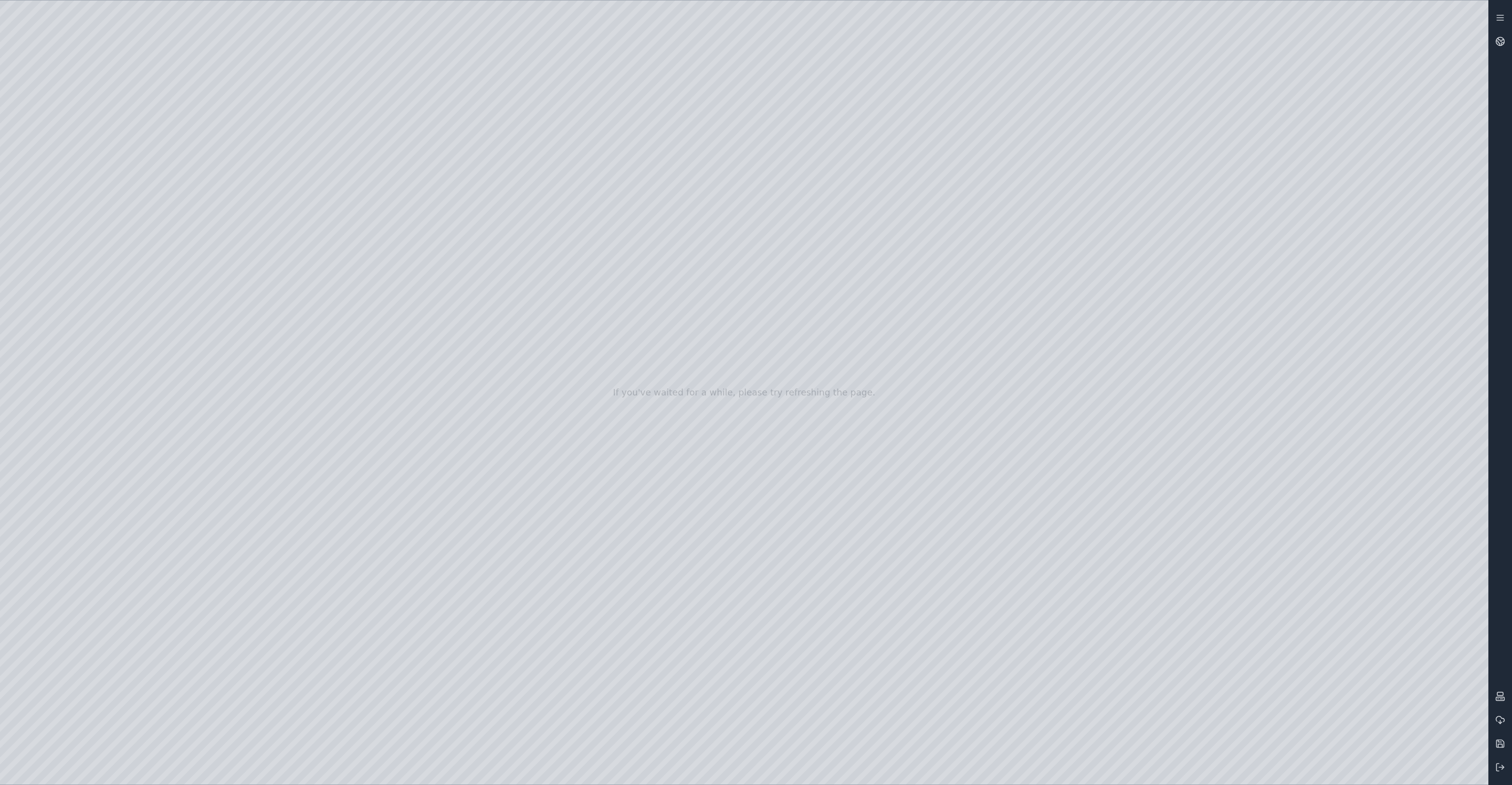
click at [95, 375] on div at bounding box center [744, 392] width 1489 height 784
drag, startPoint x: 721, startPoint y: 457, endPoint x: 748, endPoint y: 448, distance: 28.5
click at [239, 224] on div at bounding box center [744, 392] width 1489 height 784
drag, startPoint x: 713, startPoint y: 375, endPoint x: 681, endPoint y: 365, distance: 33.5
click at [271, 306] on div at bounding box center [744, 392] width 1489 height 784
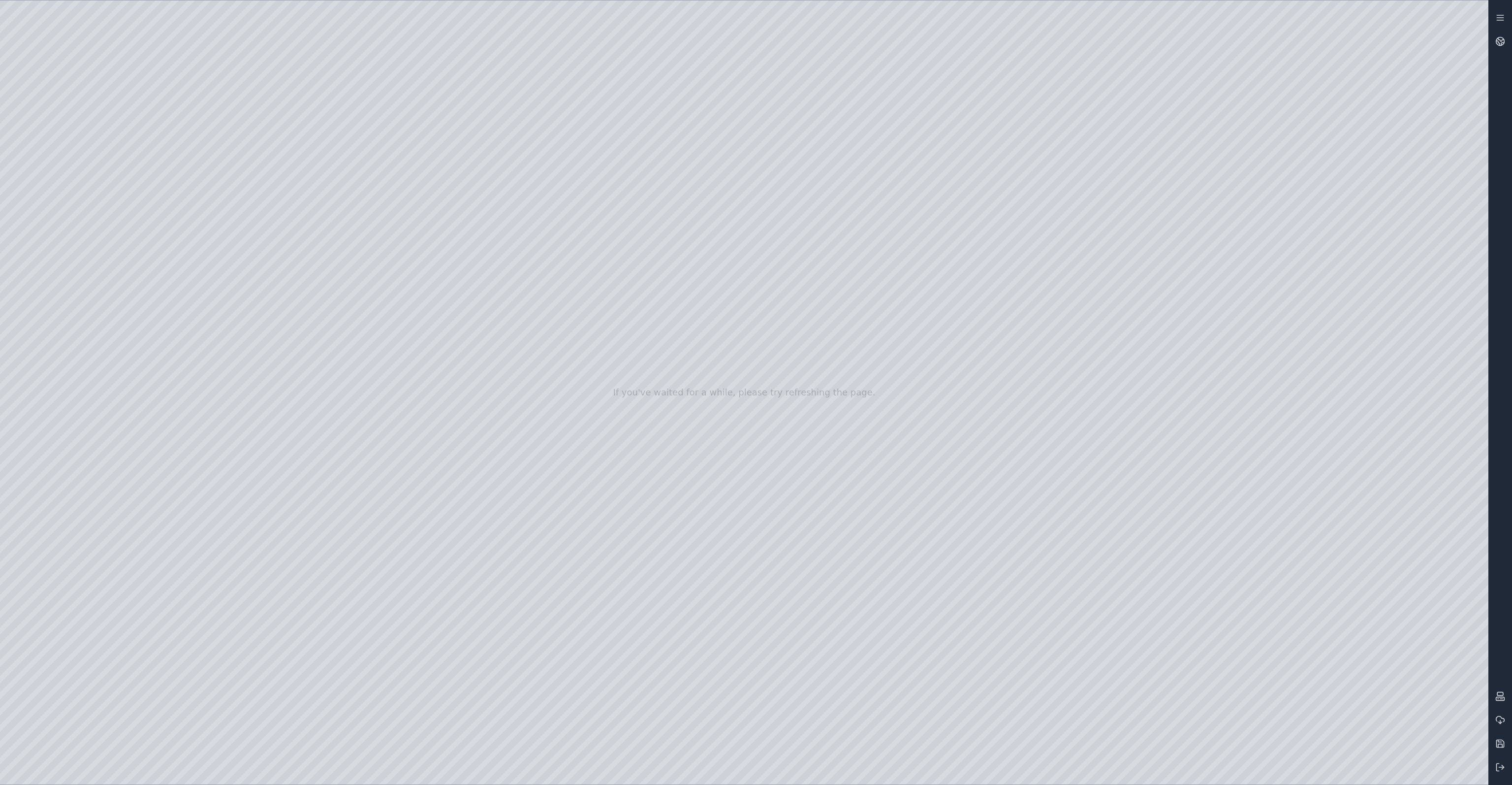
click at [1246, 761] on div at bounding box center [744, 392] width 1489 height 784
drag, startPoint x: 1128, startPoint y: 628, endPoint x: 1150, endPoint y: 636, distance: 23.4
drag, startPoint x: 1239, startPoint y: 674, endPoint x: 1257, endPoint y: 669, distance: 18.7
click at [1458, 770] on div at bounding box center [744, 392] width 1489 height 784
click at [1307, 630] on div at bounding box center [744, 392] width 1489 height 784
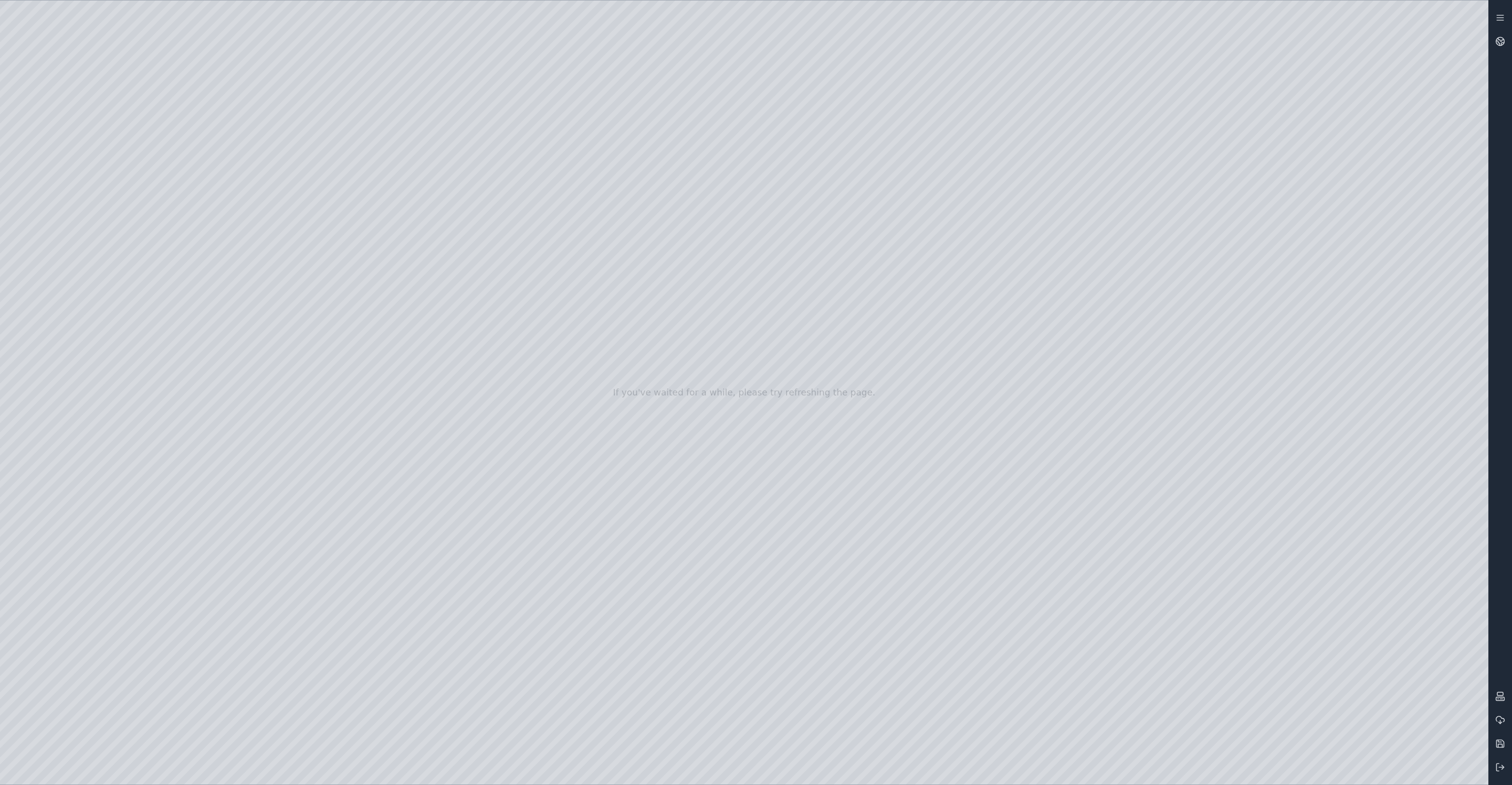
click at [1453, 621] on div at bounding box center [744, 392] width 1489 height 784
drag, startPoint x: 1034, startPoint y: 604, endPoint x: 1052, endPoint y: 599, distance: 18.7
drag, startPoint x: 952, startPoint y: 589, endPoint x: 954, endPoint y: 618, distance: 29.1
drag, startPoint x: 946, startPoint y: 635, endPoint x: 954, endPoint y: 644, distance: 12.0
click at [82, 234] on div at bounding box center [744, 392] width 1489 height 784
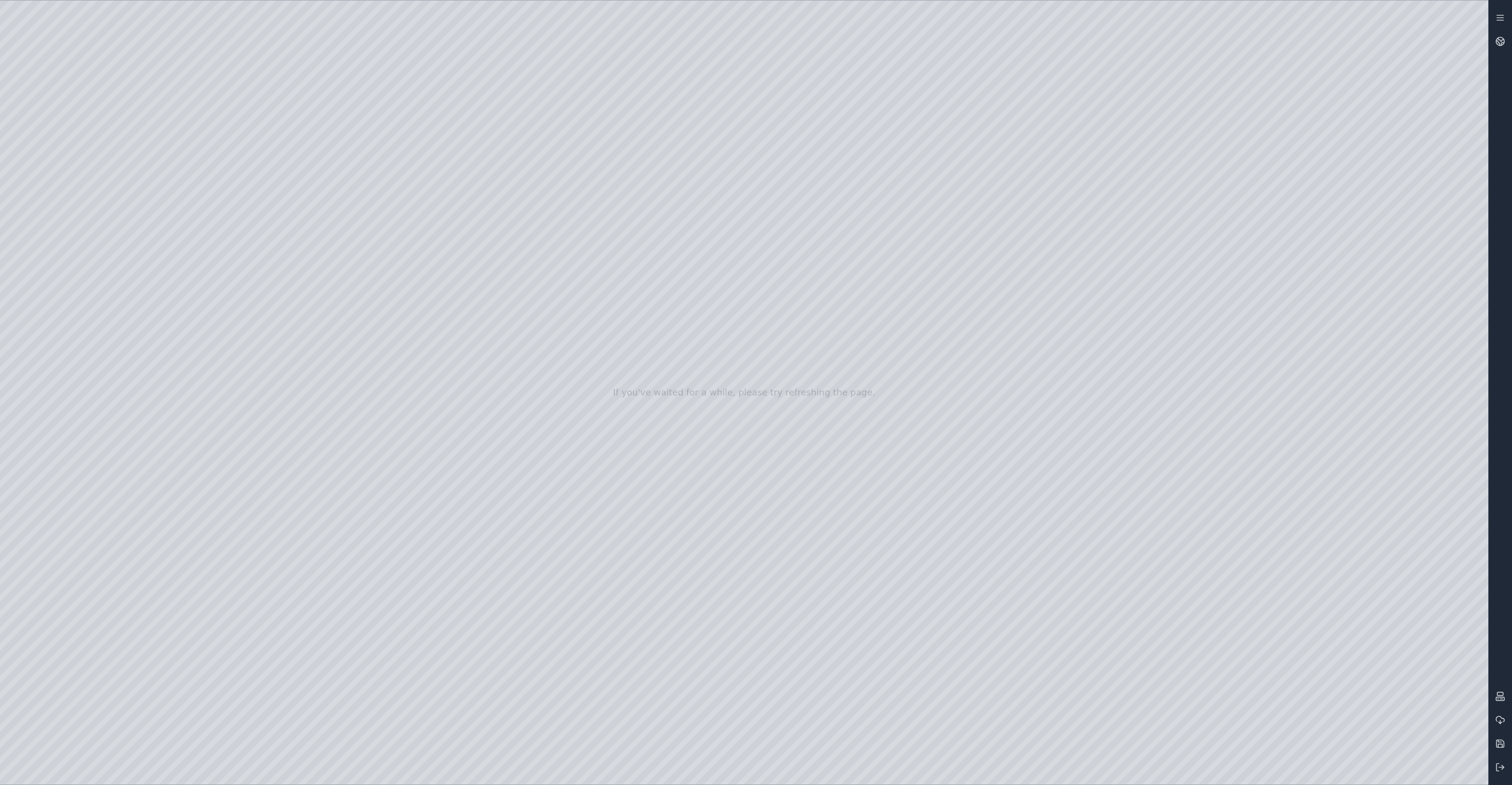
click at [88, 319] on div at bounding box center [744, 392] width 1489 height 784
click at [85, 264] on div at bounding box center [744, 392] width 1489 height 784
click at [348, 328] on div at bounding box center [744, 392] width 1489 height 784
drag, startPoint x: 671, startPoint y: 403, endPoint x: 672, endPoint y: 457, distance: 54.0
drag, startPoint x: 673, startPoint y: 454, endPoint x: 686, endPoint y: 360, distance: 94.9
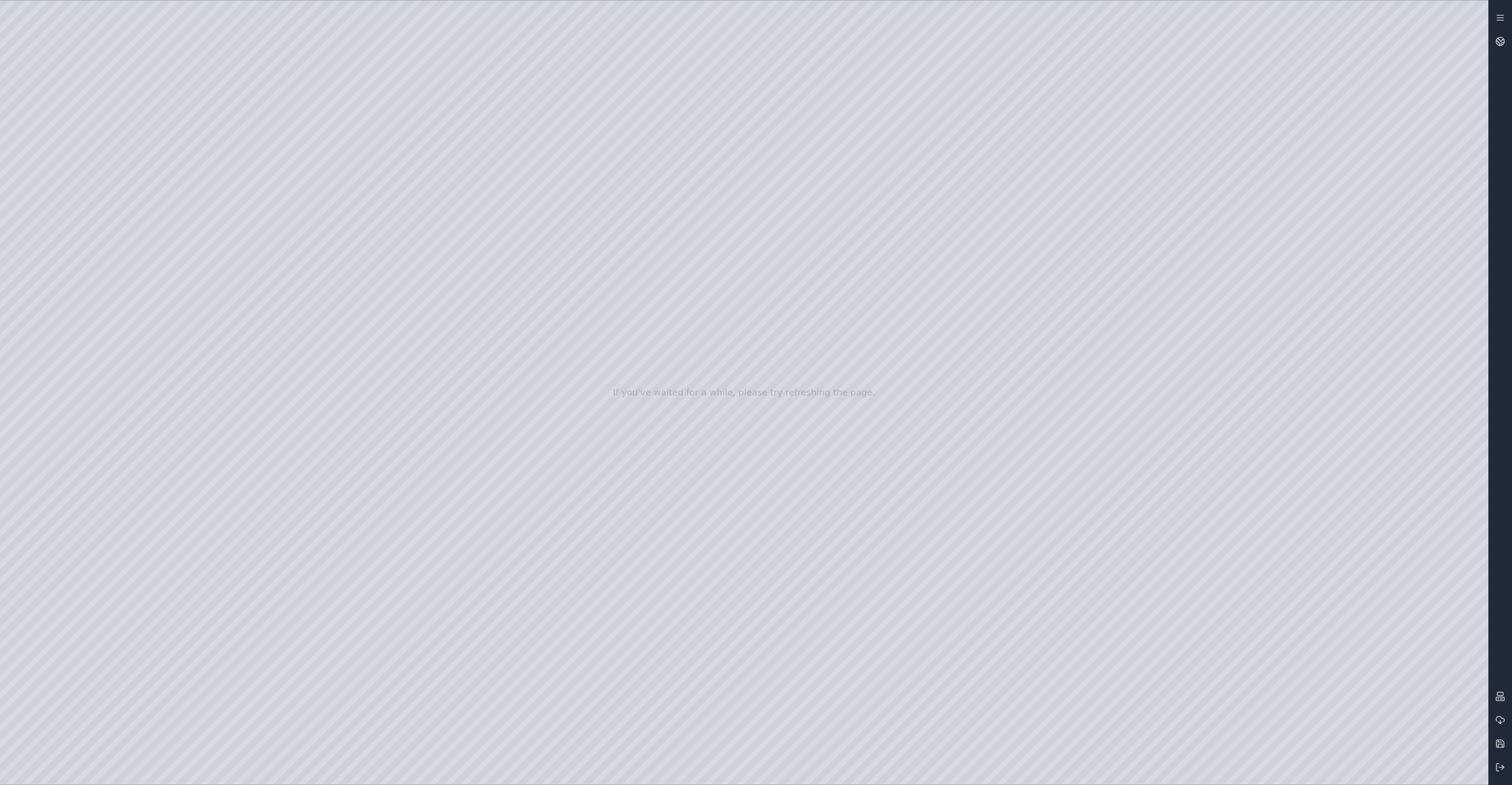
click at [57, 197] on div at bounding box center [744, 392] width 1489 height 784
click at [81, 225] on div at bounding box center [744, 392] width 1489 height 784
click at [303, 477] on div at bounding box center [744, 392] width 1489 height 784
drag, startPoint x: 254, startPoint y: 124, endPoint x: 939, endPoint y: 655, distance: 866.7
click at [939, 655] on div at bounding box center [744, 392] width 1489 height 784
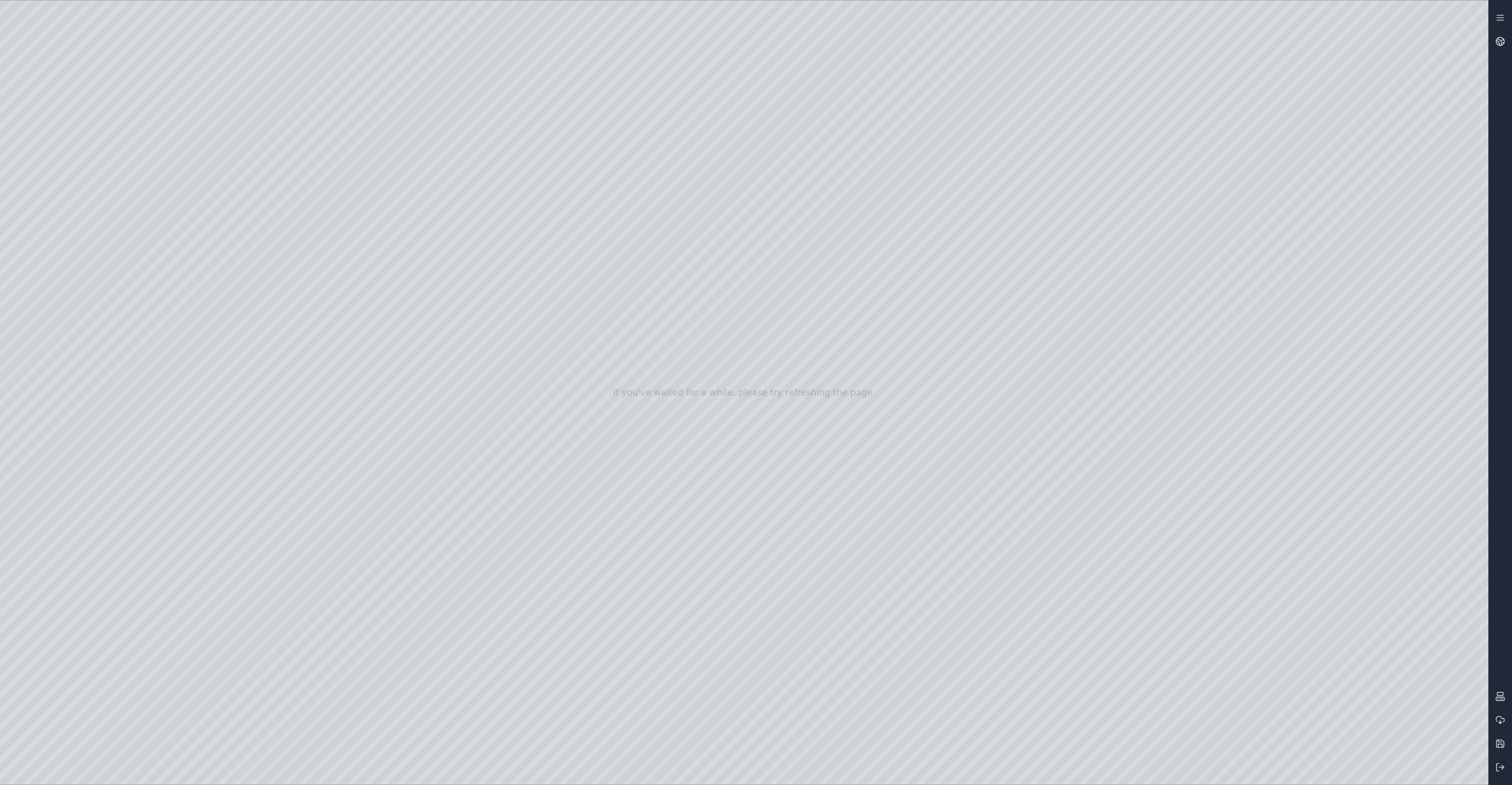
drag, startPoint x: 943, startPoint y: 611, endPoint x: 954, endPoint y: 511, distance: 100.6
click at [954, 511] on div at bounding box center [744, 392] width 1489 height 784
click at [734, 712] on div at bounding box center [744, 392] width 1489 height 784
drag, startPoint x: 865, startPoint y: 494, endPoint x: 755, endPoint y: 491, distance: 110.0
click at [84, 530] on div at bounding box center [744, 392] width 1489 height 784
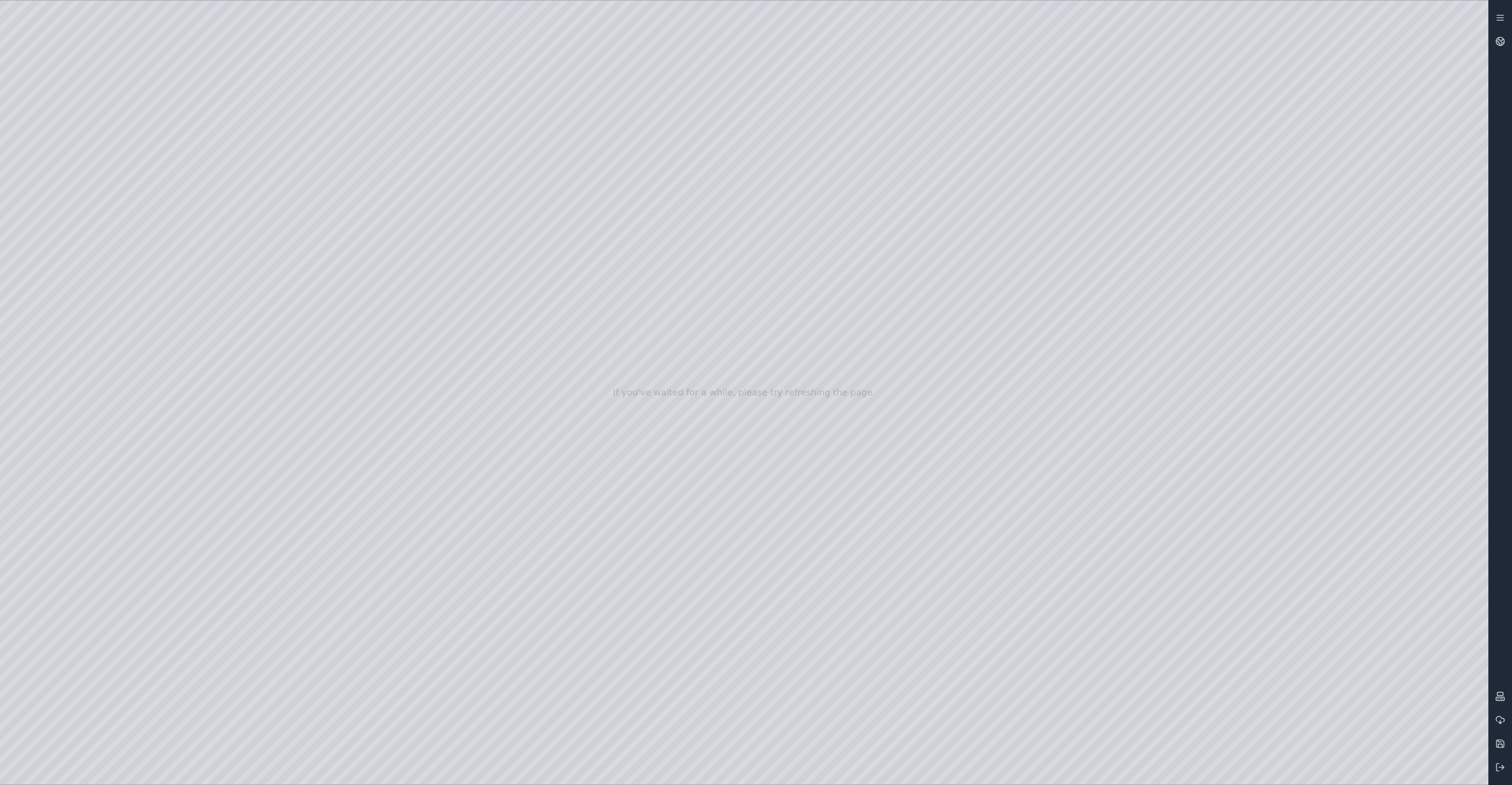
click at [109, 378] on div at bounding box center [744, 392] width 1489 height 784
click at [245, 369] on div at bounding box center [744, 392] width 1489 height 784
click at [1250, 776] on div at bounding box center [744, 392] width 1489 height 784
click at [1337, 665] on div at bounding box center [744, 392] width 1489 height 784
drag, startPoint x: 997, startPoint y: 479, endPoint x: 883, endPoint y: 505, distance: 116.9
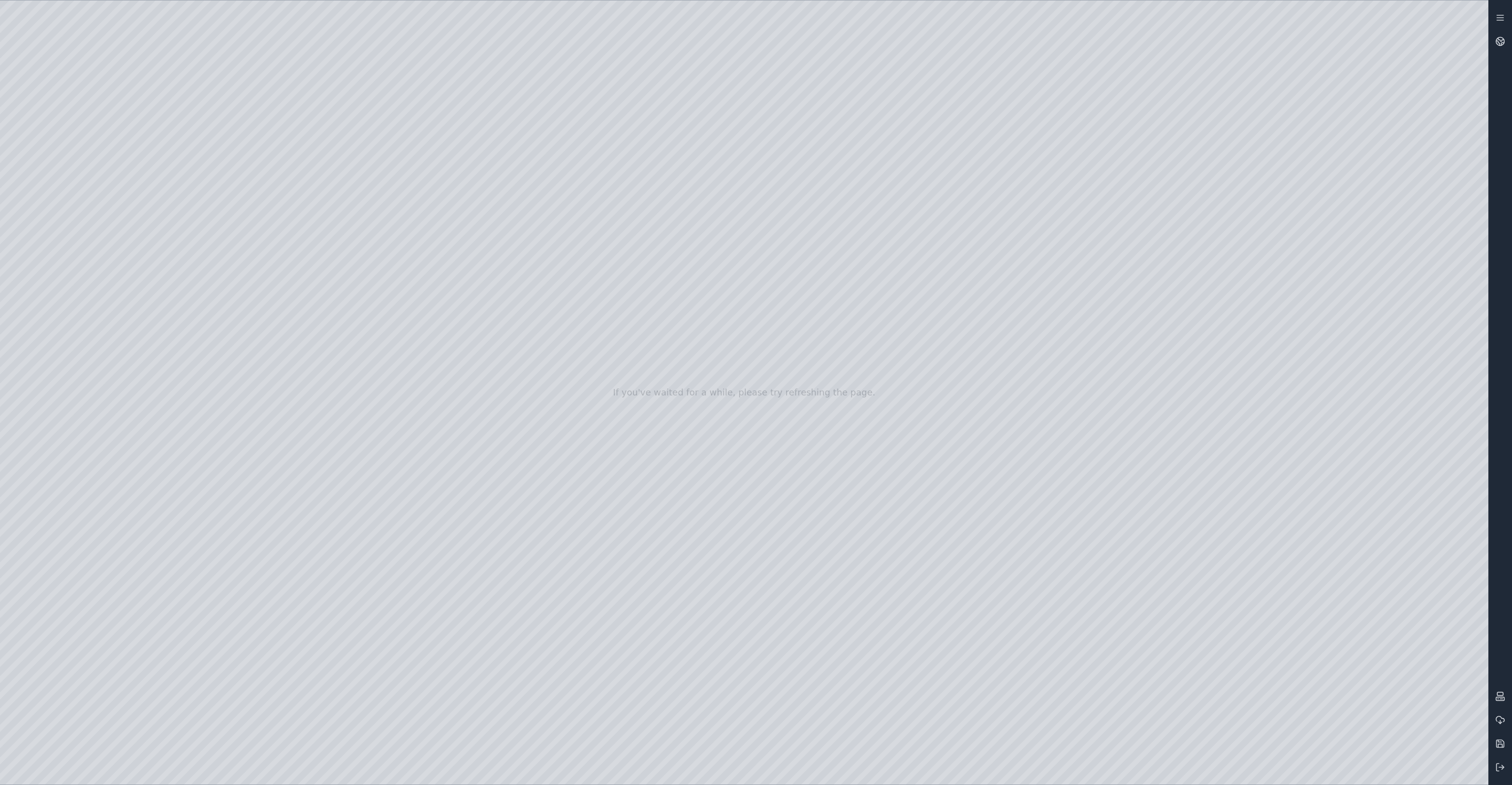
drag, startPoint x: 895, startPoint y: 455, endPoint x: 876, endPoint y: 442, distance: 23.0
drag, startPoint x: 805, startPoint y: 490, endPoint x: 797, endPoint y: 478, distance: 14.4
drag, startPoint x: 758, startPoint y: 401, endPoint x: 747, endPoint y: 436, distance: 36.7
drag, startPoint x: 758, startPoint y: 437, endPoint x: 762, endPoint y: 419, distance: 18.4
drag, startPoint x: 578, startPoint y: 209, endPoint x: 580, endPoint y: 238, distance: 29.1
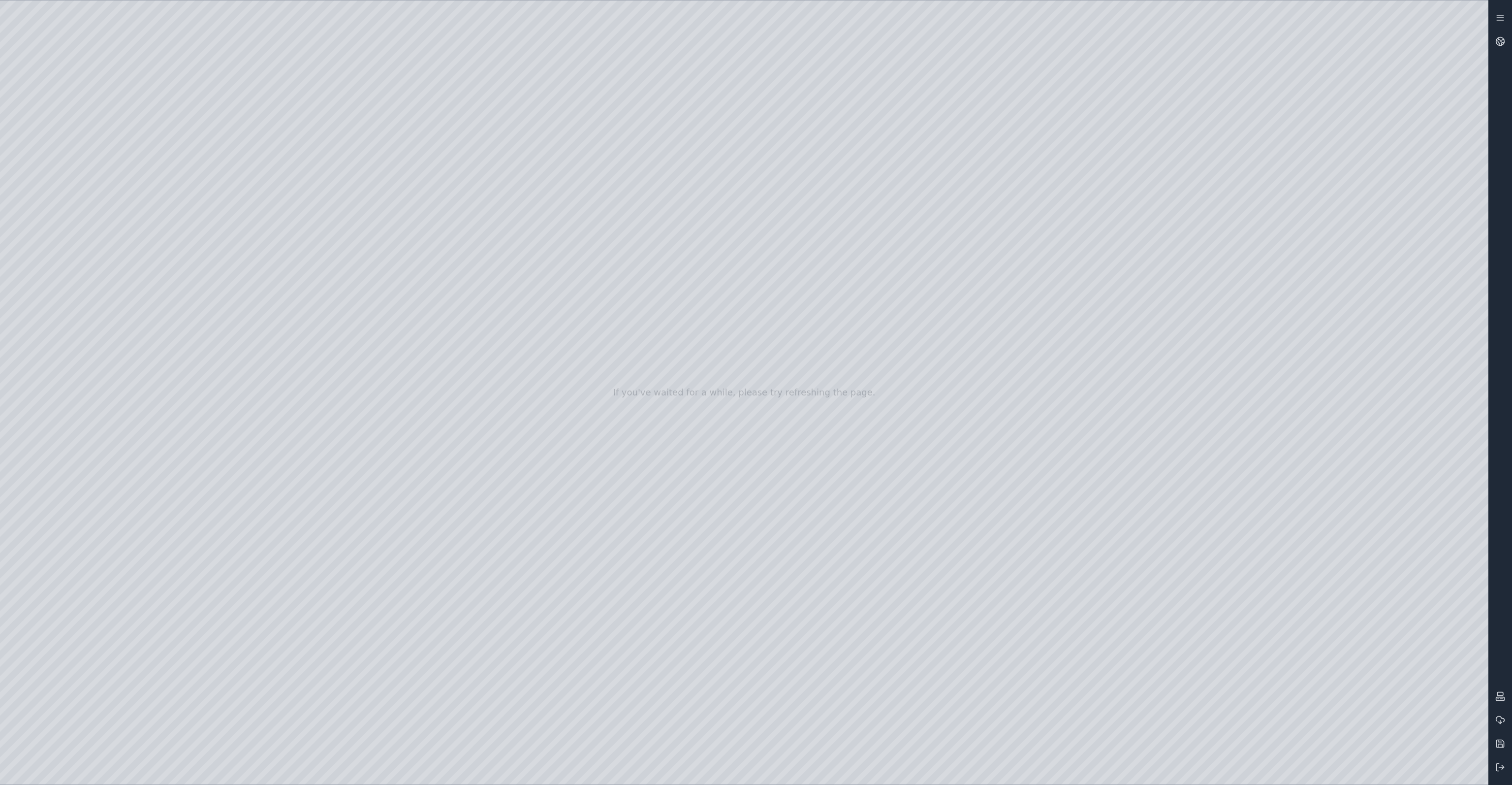
drag, startPoint x: 583, startPoint y: 223, endPoint x: 585, endPoint y: 243, distance: 20.1
drag, startPoint x: 590, startPoint y: 208, endPoint x: 574, endPoint y: 174, distance: 37.6
drag, startPoint x: 799, startPoint y: 408, endPoint x: 797, endPoint y: 416, distance: 8.2
drag, startPoint x: 839, startPoint y: 335, endPoint x: 815, endPoint y: 363, distance: 36.9
drag, startPoint x: 785, startPoint y: 378, endPoint x: 968, endPoint y: 382, distance: 183.0
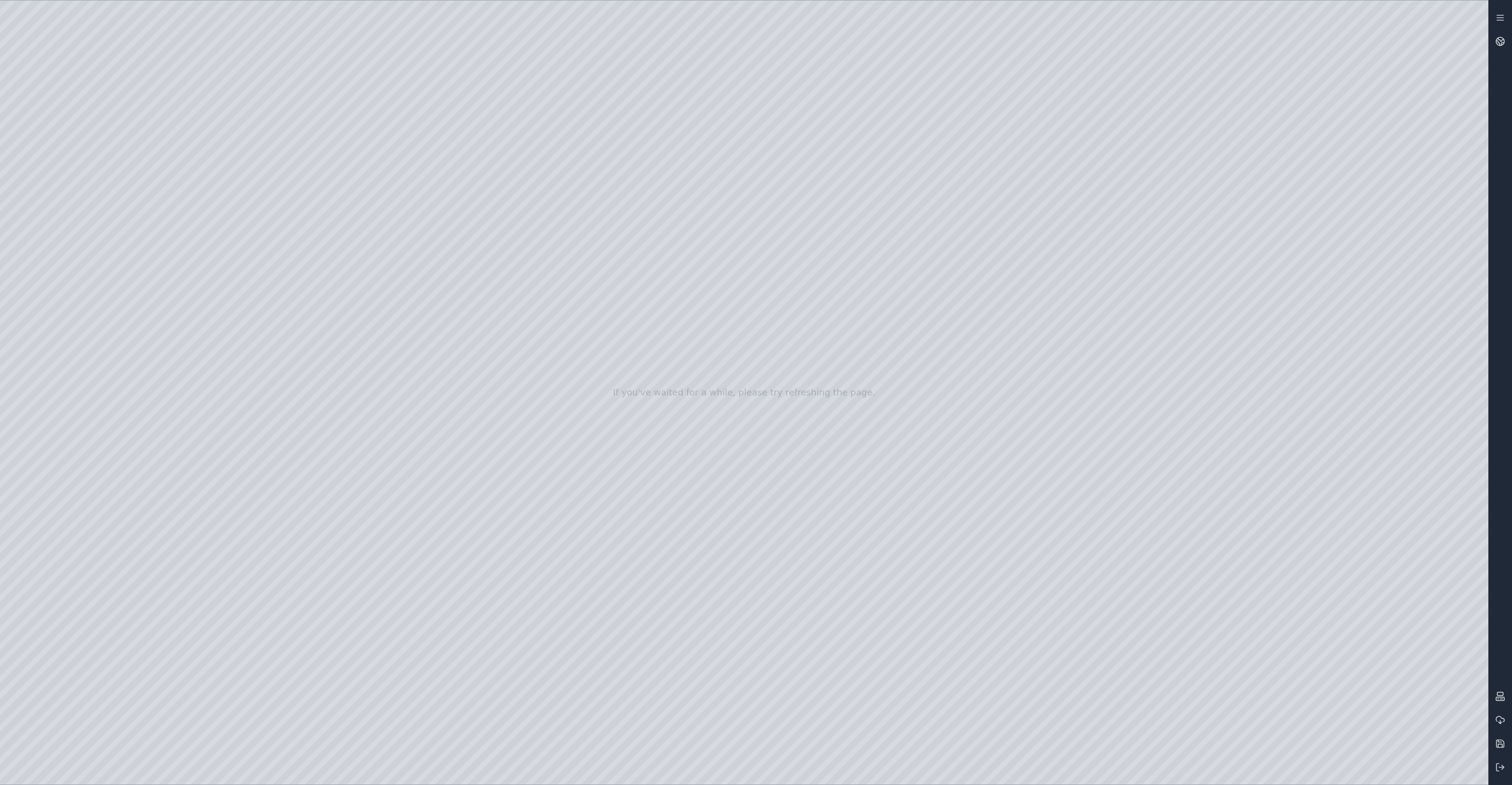
click at [38, 205] on div at bounding box center [744, 392] width 1489 height 784
click at [65, 229] on div at bounding box center [744, 392] width 1489 height 784
click at [358, 53] on div at bounding box center [744, 392] width 1489 height 784
drag, startPoint x: 247, startPoint y: 115, endPoint x: 625, endPoint y: 524, distance: 556.9
click at [625, 524] on div at bounding box center [744, 392] width 1489 height 784
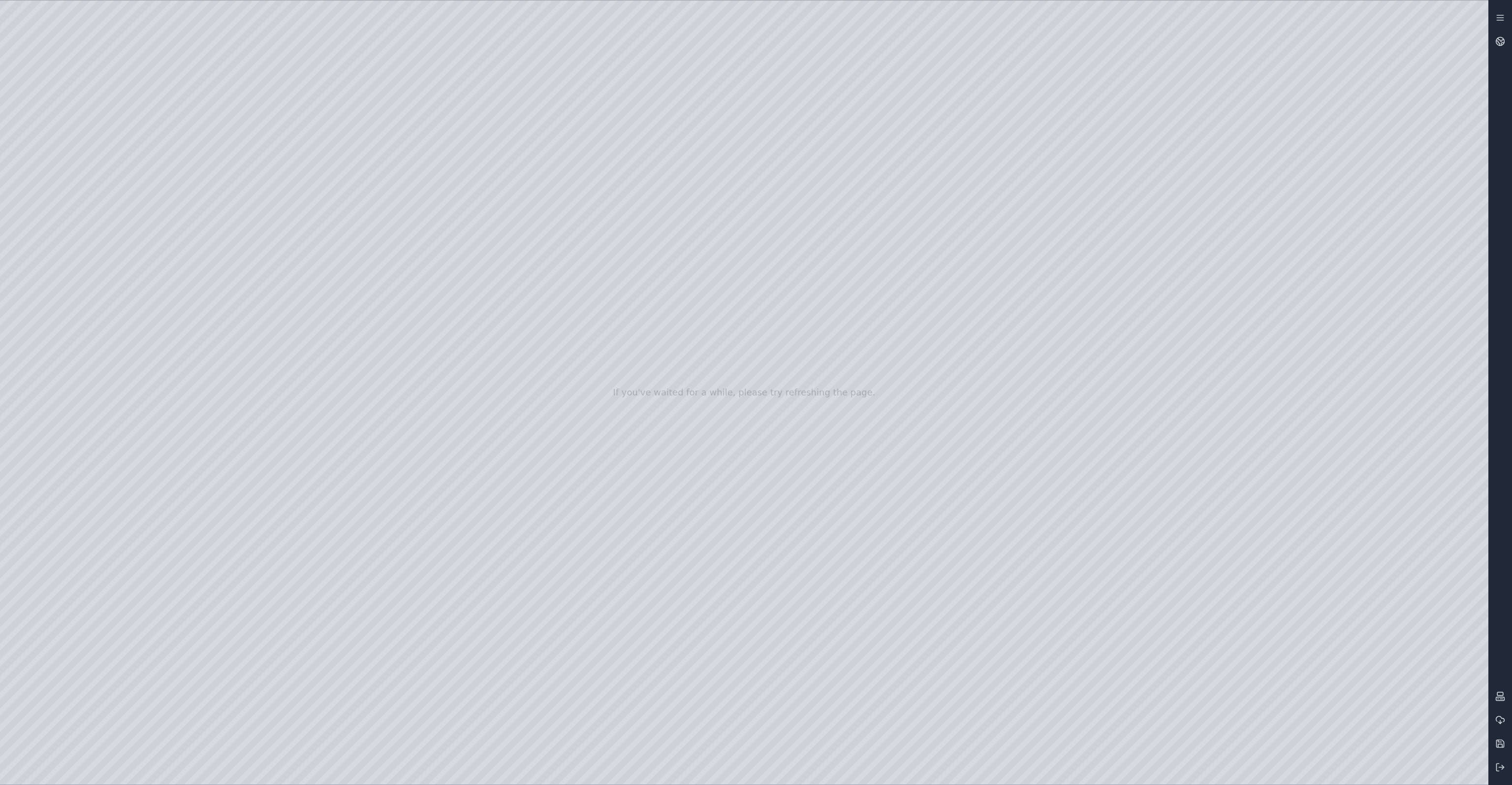
drag, startPoint x: 758, startPoint y: 718, endPoint x: 732, endPoint y: 680, distance: 46.0
click at [732, 680] on div at bounding box center [744, 392] width 1489 height 784
click at [736, 714] on div at bounding box center [744, 392] width 1489 height 784
click at [59, 525] on div at bounding box center [744, 392] width 1489 height 784
click at [84, 383] on div at bounding box center [744, 392] width 1489 height 784
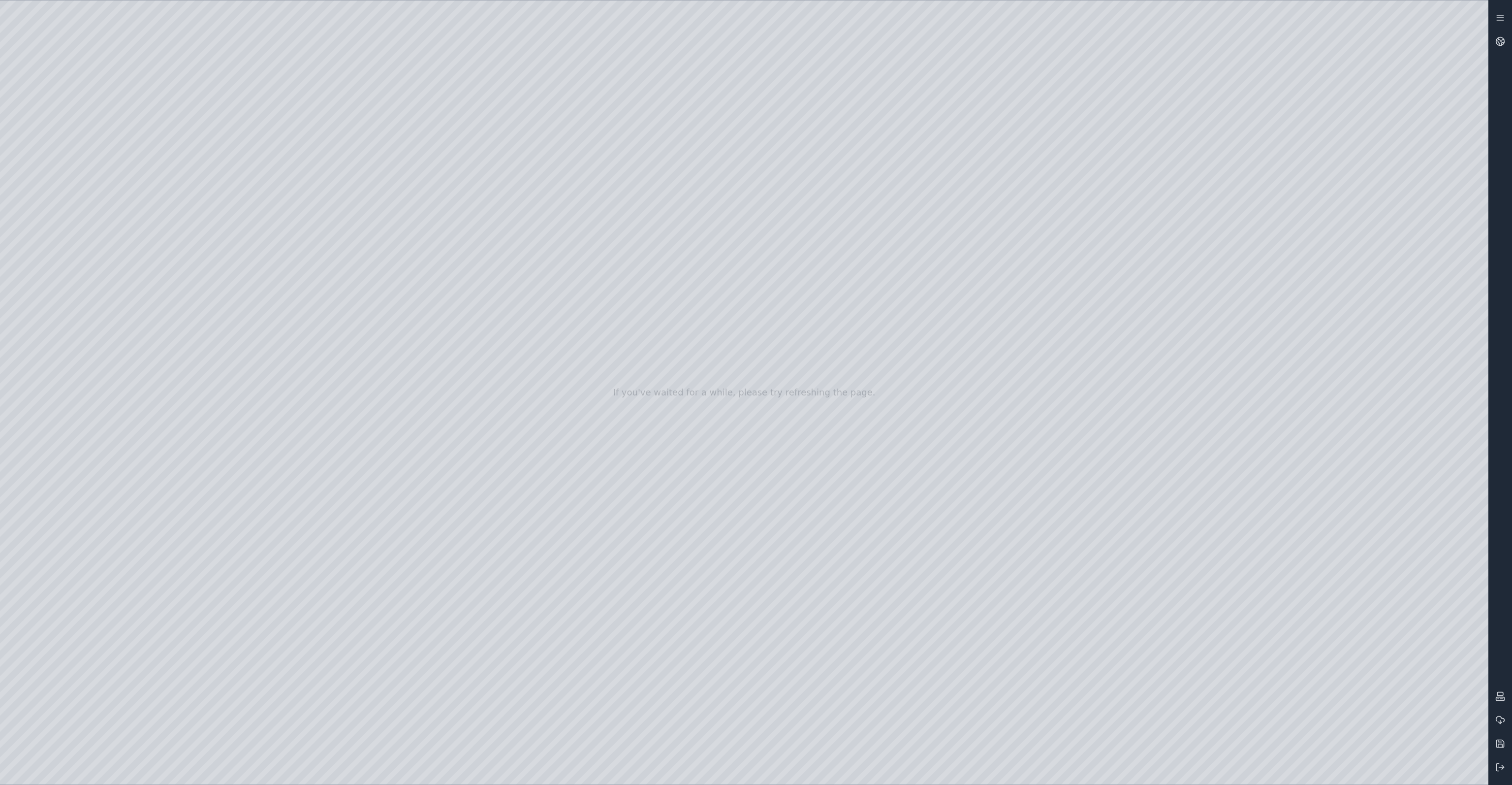
click at [234, 399] on div at bounding box center [744, 392] width 1489 height 784
click at [1250, 773] on div at bounding box center [744, 392] width 1489 height 784
click at [1388, 632] on div at bounding box center [744, 392] width 1489 height 784
click at [1247, 621] on div at bounding box center [744, 392] width 1489 height 784
drag, startPoint x: 1040, startPoint y: 577, endPoint x: 876, endPoint y: 585, distance: 164.2
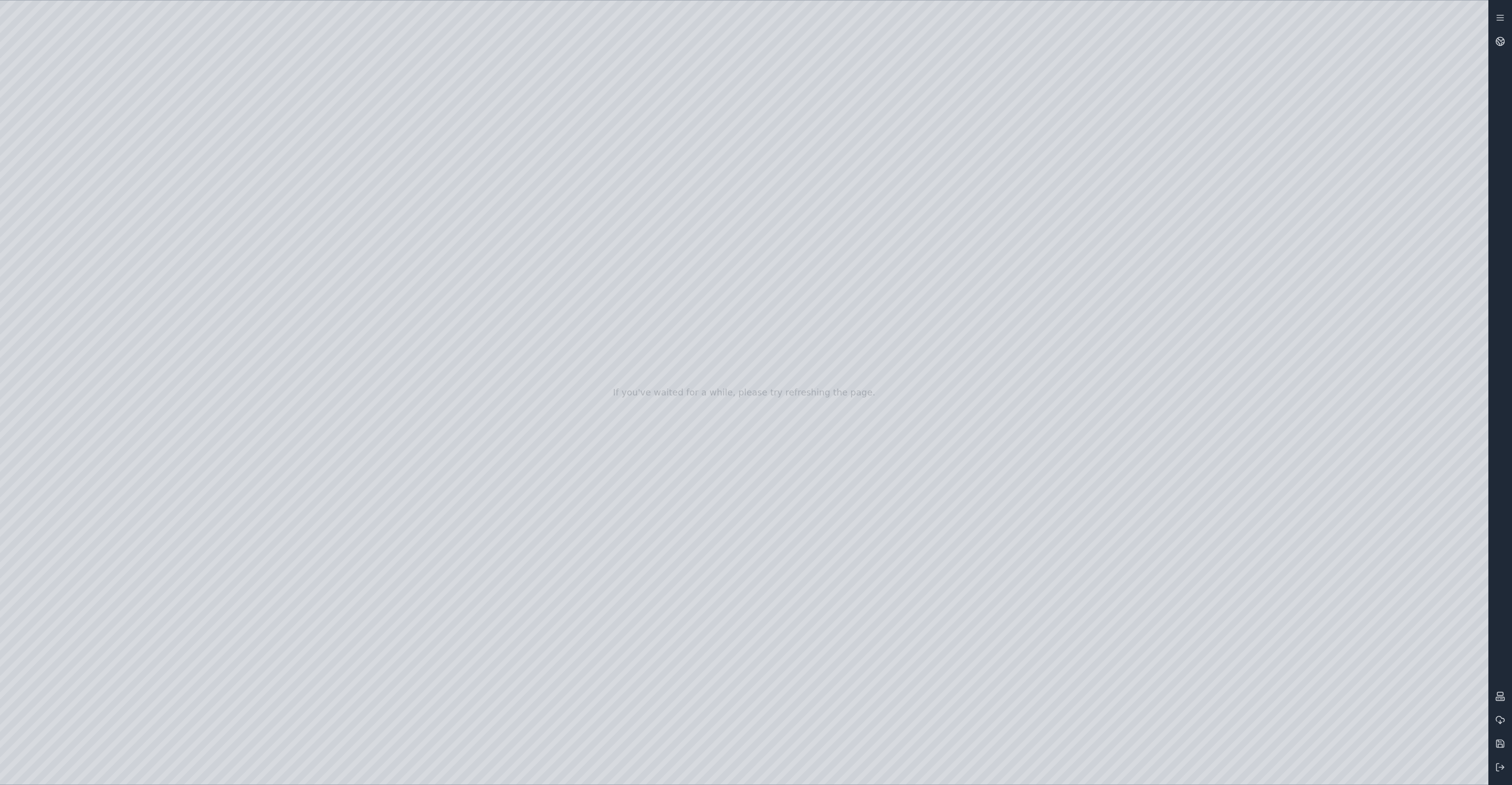
drag, startPoint x: 882, startPoint y: 585, endPoint x: 917, endPoint y: 587, distance: 35.1
click at [1501, 768] on icon at bounding box center [1500, 767] width 10 height 10
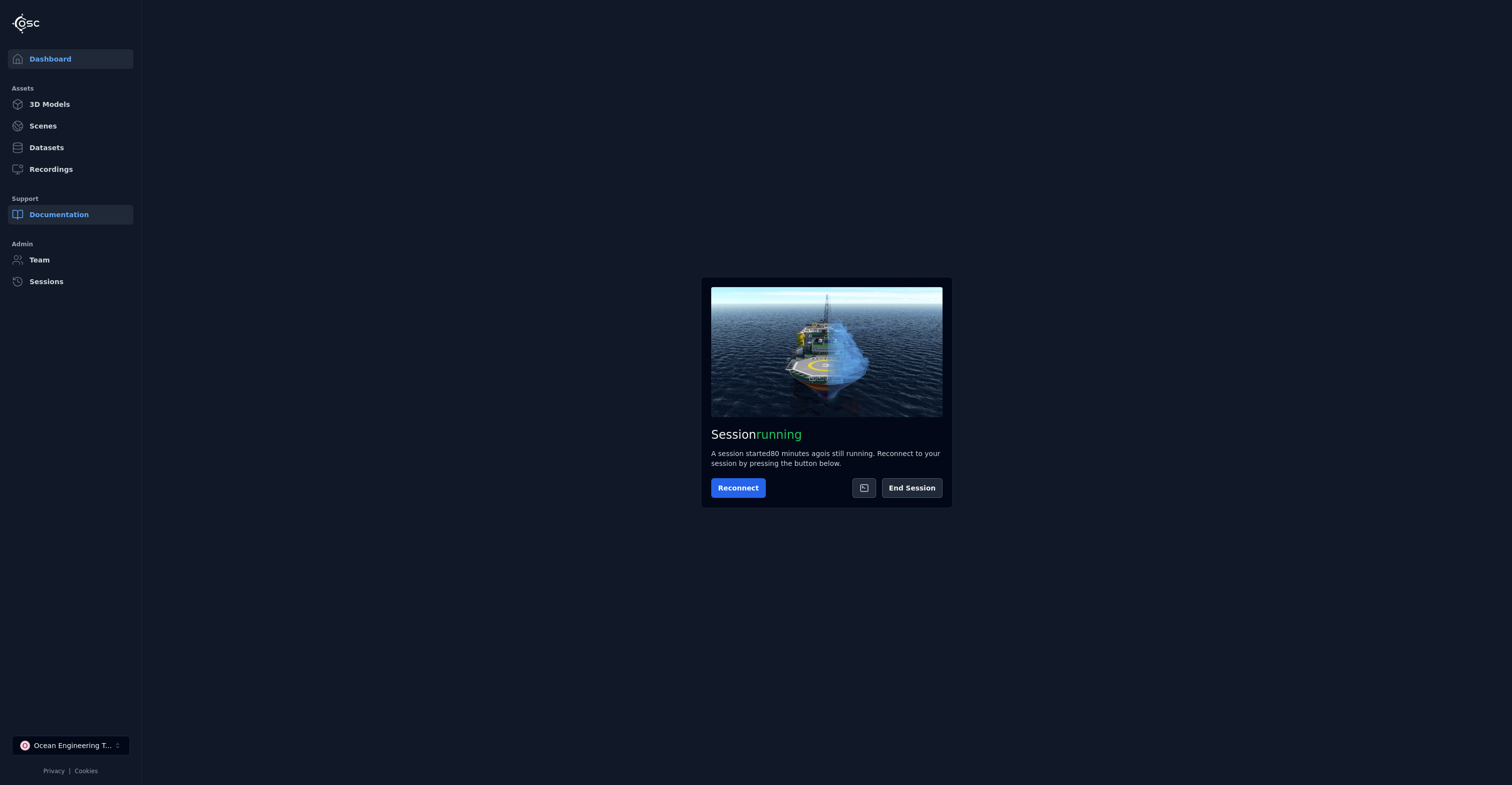
click at [60, 215] on link "Documentation" at bounding box center [70, 215] width 126 height 20
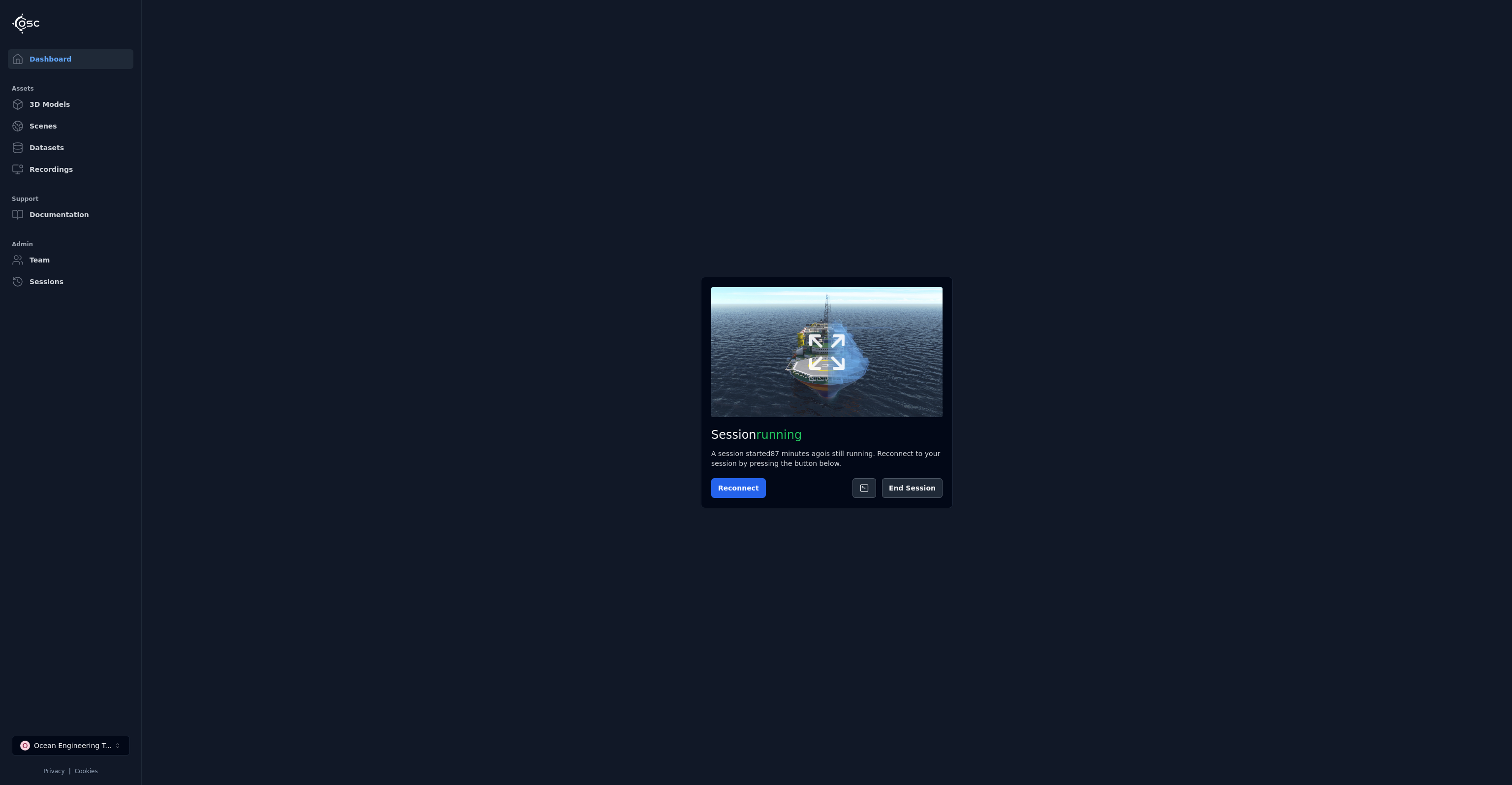
click at [817, 363] on icon at bounding box center [827, 352] width 35 height 35
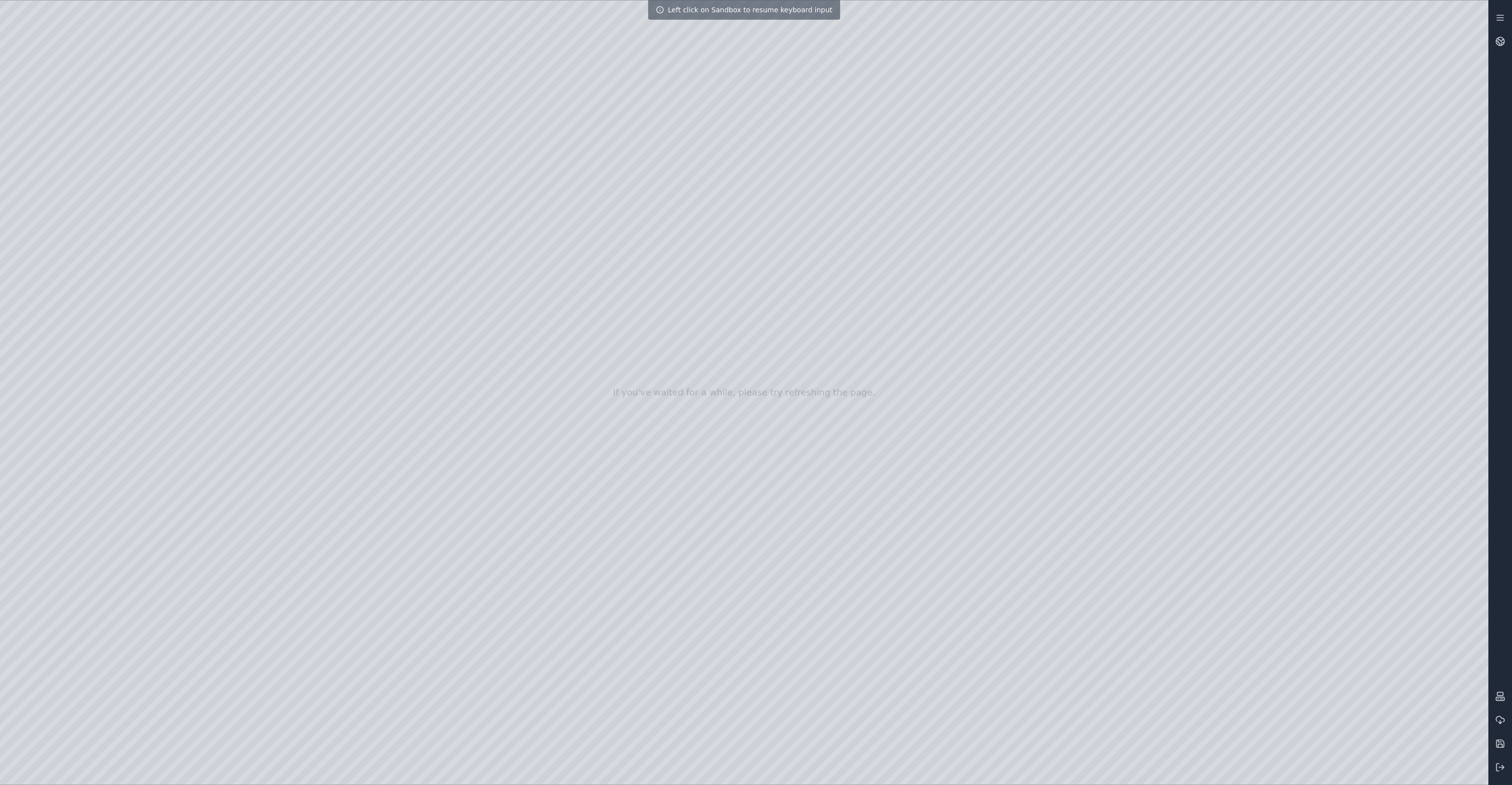
drag, startPoint x: 929, startPoint y: 456, endPoint x: 923, endPoint y: 387, distance: 69.3
click at [959, 255] on div at bounding box center [744, 392] width 1489 height 784
drag, startPoint x: 817, startPoint y: 280, endPoint x: 893, endPoint y: 298, distance: 78.1
drag, startPoint x: 894, startPoint y: 382, endPoint x: 918, endPoint y: 361, distance: 31.9
click at [47, 203] on div at bounding box center [744, 392] width 1489 height 784
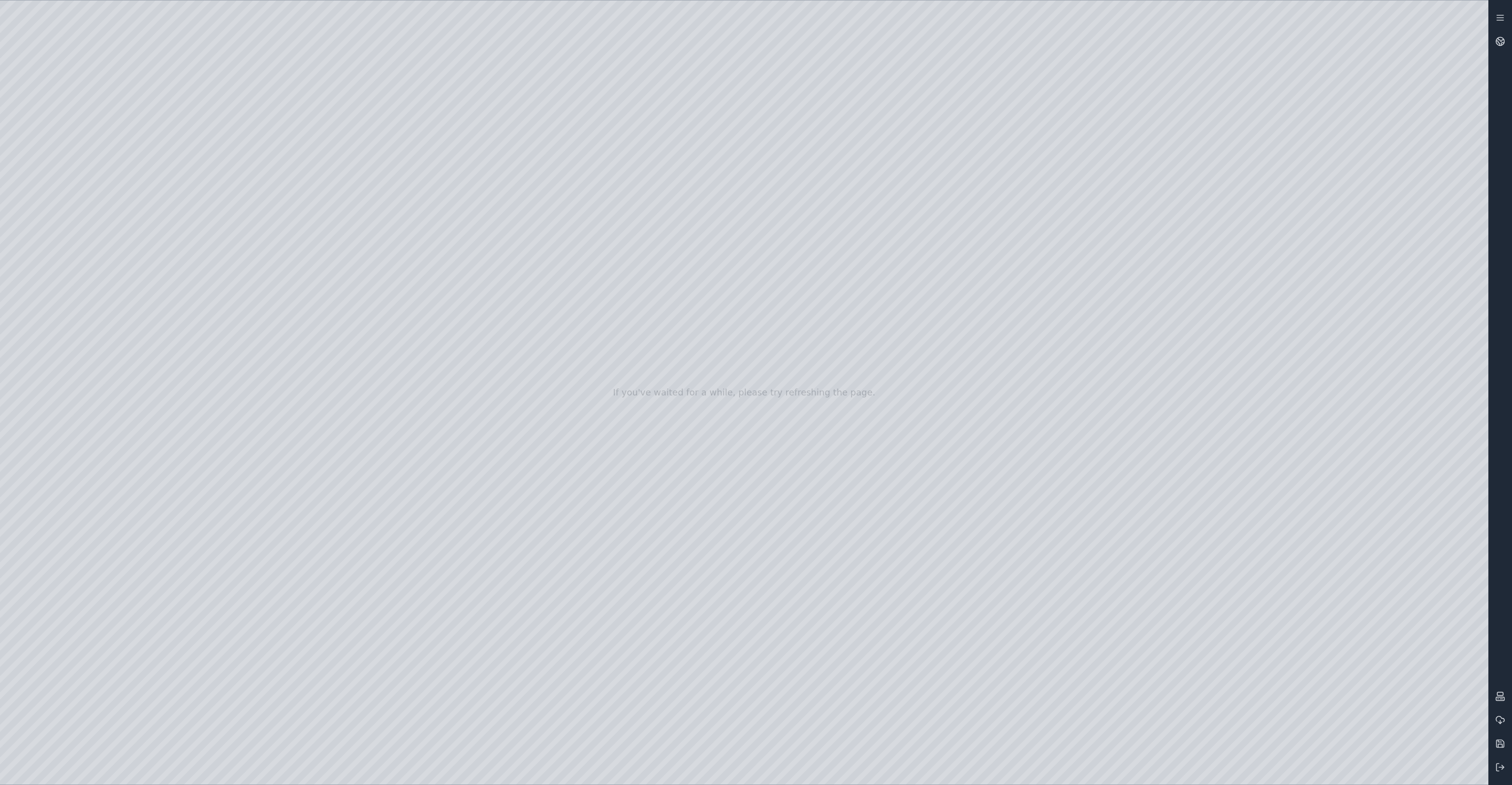
click at [59, 248] on div at bounding box center [744, 392] width 1489 height 784
click at [250, 53] on div at bounding box center [744, 392] width 1489 height 784
click at [260, 176] on div at bounding box center [744, 392] width 1489 height 784
click at [244, 218] on div at bounding box center [744, 392] width 1489 height 784
click at [239, 166] on div at bounding box center [744, 392] width 1489 height 784
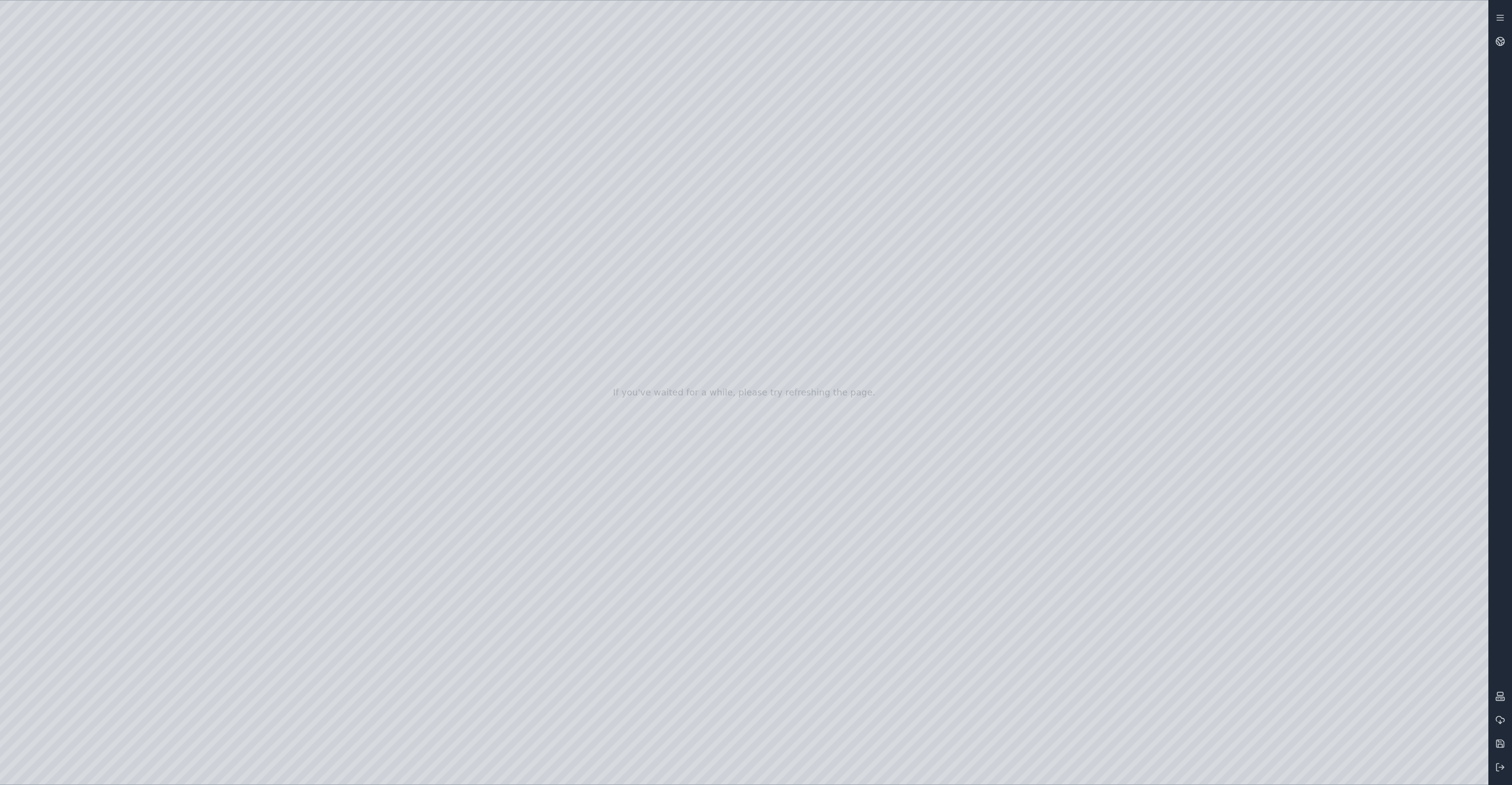
click at [1250, 763] on div at bounding box center [744, 392] width 1489 height 784
click at [1437, 773] on div at bounding box center [744, 392] width 1489 height 784
drag, startPoint x: 886, startPoint y: 430, endPoint x: 878, endPoint y: 436, distance: 10.0
drag, startPoint x: 1016, startPoint y: 517, endPoint x: 994, endPoint y: 543, distance: 34.1
drag, startPoint x: 916, startPoint y: 552, endPoint x: 890, endPoint y: 544, distance: 27.2
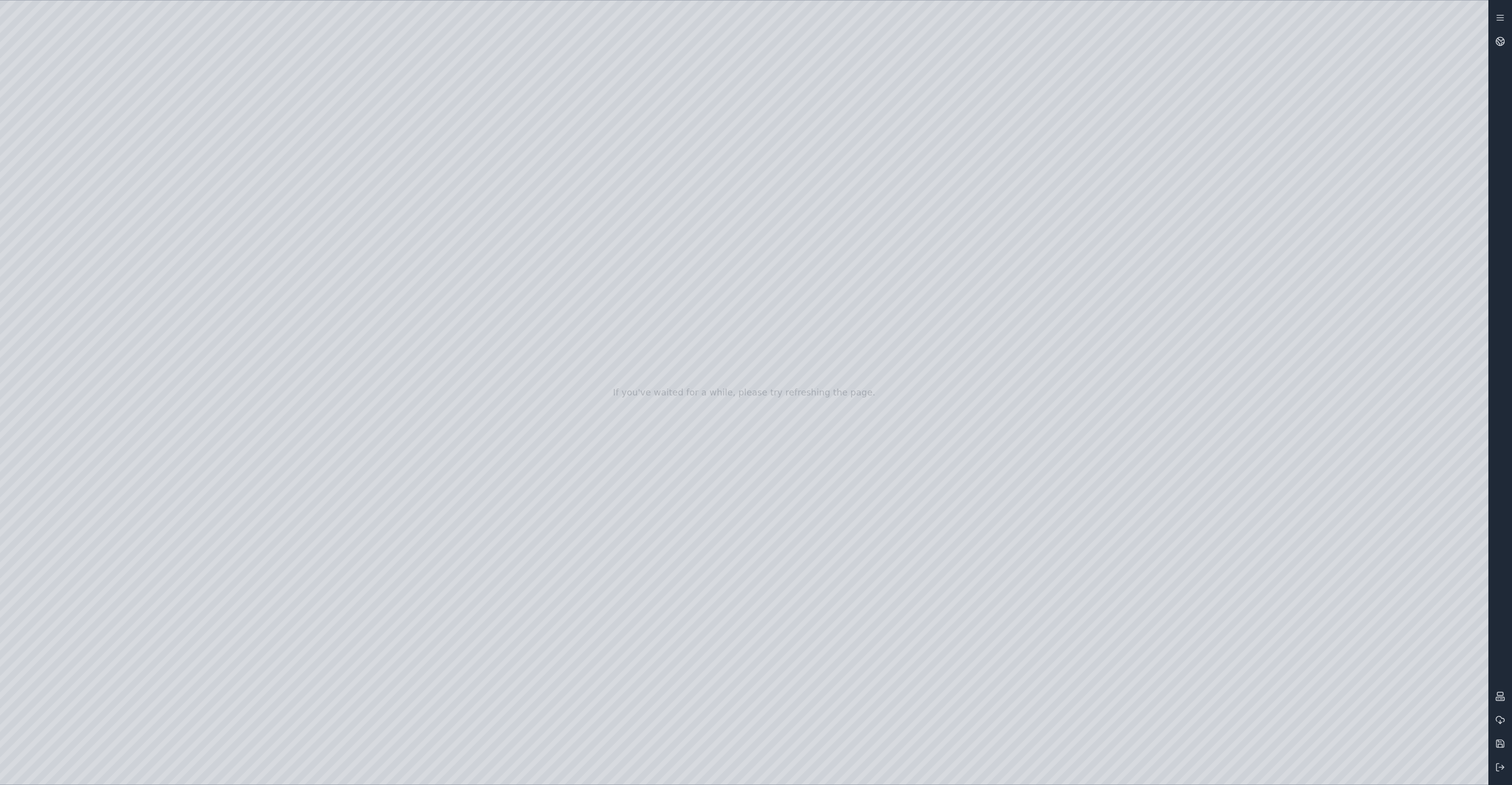
drag, startPoint x: 888, startPoint y: 614, endPoint x: 806, endPoint y: 620, distance: 82.2
drag, startPoint x: 862, startPoint y: 520, endPoint x: 825, endPoint y: 537, distance: 40.7
drag, startPoint x: 825, startPoint y: 523, endPoint x: 815, endPoint y: 524, distance: 10.0
drag, startPoint x: 818, startPoint y: 520, endPoint x: 821, endPoint y: 503, distance: 17.3
drag, startPoint x: 718, startPoint y: 413, endPoint x: 934, endPoint y: 366, distance: 221.1
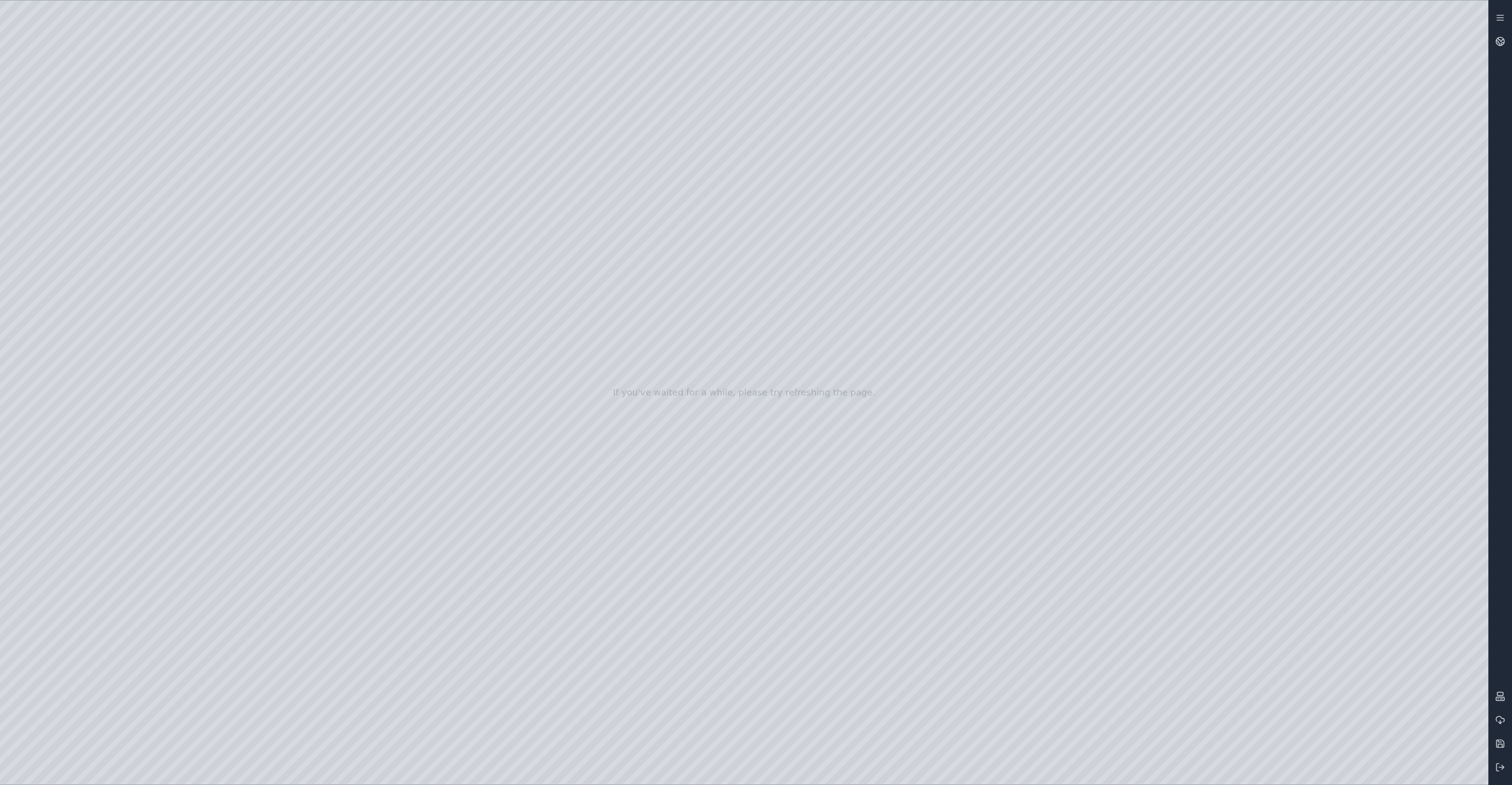
drag, startPoint x: 925, startPoint y: 402, endPoint x: 943, endPoint y: 411, distance: 20.1
drag, startPoint x: 944, startPoint y: 375, endPoint x: 922, endPoint y: 376, distance: 22.0
drag, startPoint x: 831, startPoint y: 251, endPoint x: 828, endPoint y: 243, distance: 8.5
drag, startPoint x: 812, startPoint y: 316, endPoint x: 797, endPoint y: 324, distance: 17.0
click at [1139, 764] on div at bounding box center [744, 392] width 1489 height 784
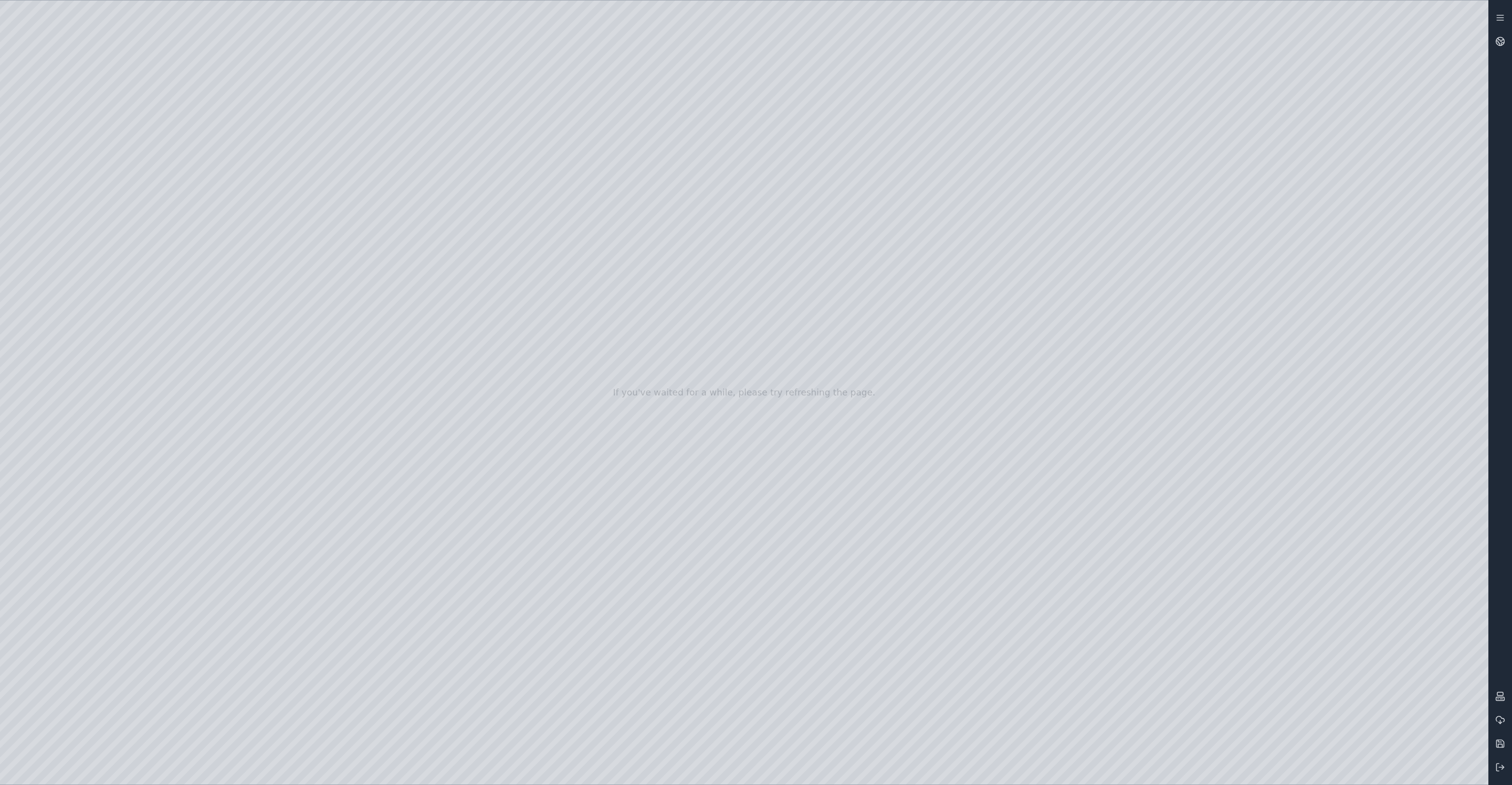
click at [53, 695] on div at bounding box center [744, 392] width 1489 height 784
click at [69, 692] on div at bounding box center [744, 392] width 1489 height 784
drag, startPoint x: 632, startPoint y: 361, endPoint x: 654, endPoint y: 383, distance: 31.1
click at [1152, 575] on div at bounding box center [744, 392] width 1489 height 784
drag, startPoint x: 998, startPoint y: 318, endPoint x: 770, endPoint y: 310, distance: 228.1
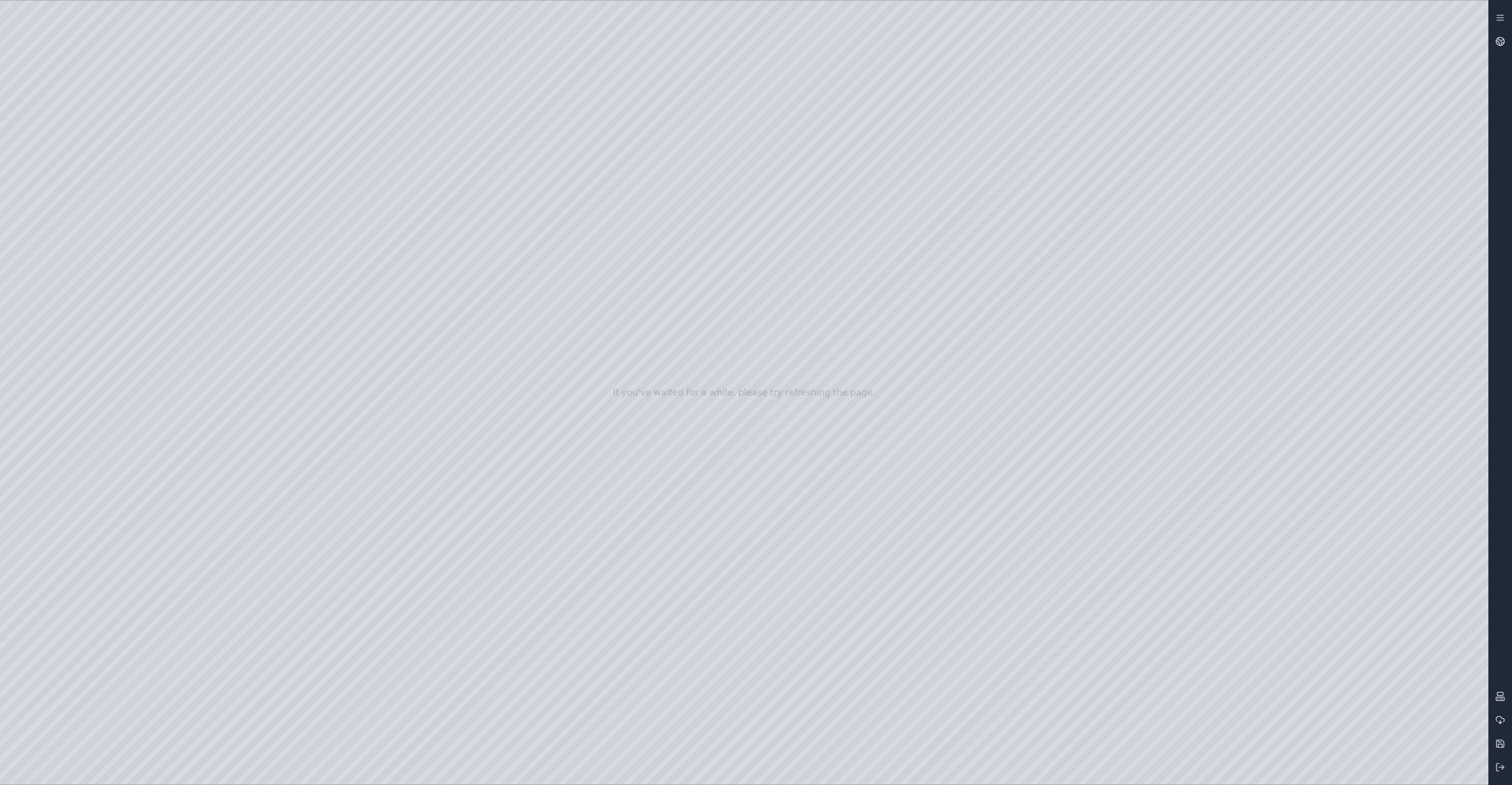
drag, startPoint x: 806, startPoint y: 317, endPoint x: 809, endPoint y: 326, distance: 9.5
drag, startPoint x: 835, startPoint y: 452, endPoint x: 846, endPoint y: 442, distance: 14.9
click at [1497, 767] on icon at bounding box center [1498, 767] width 2 height 8
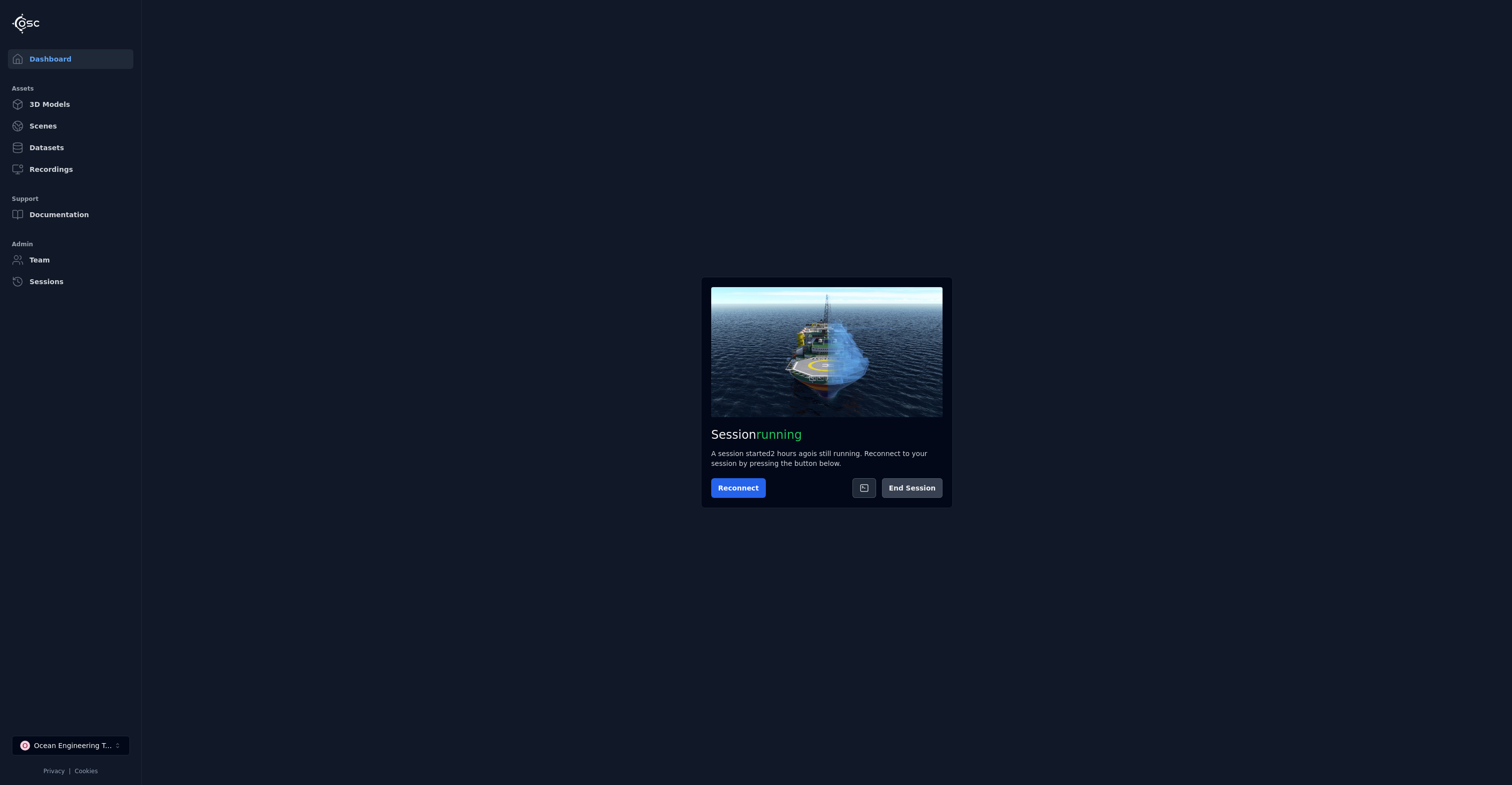
click at [897, 490] on button "End Session" at bounding box center [912, 488] width 60 height 20
